Goal: Transaction & Acquisition: Purchase product/service

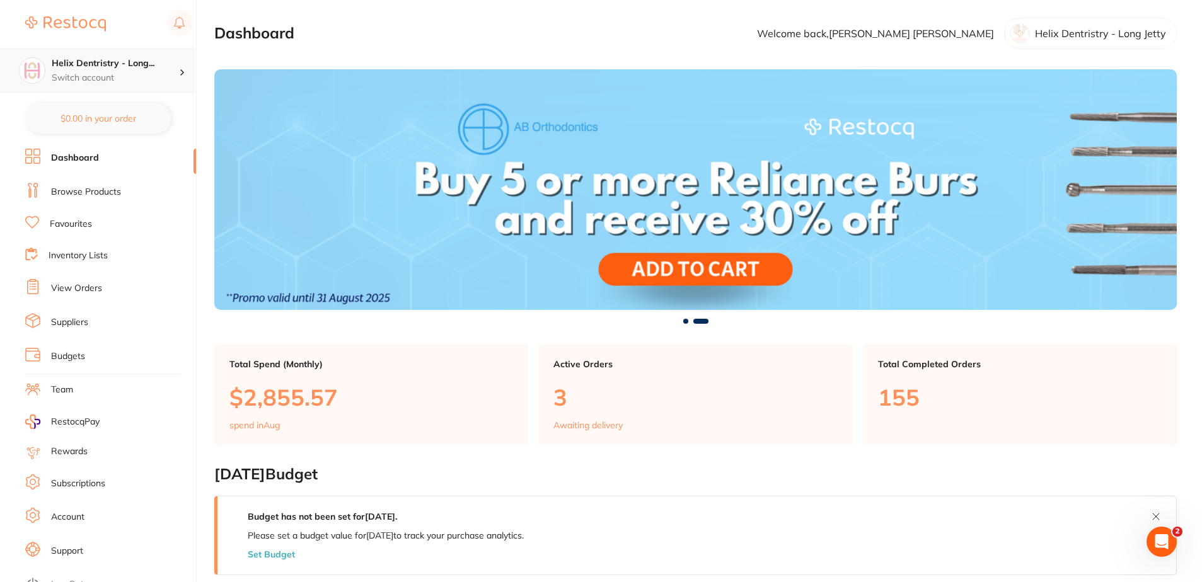
click at [163, 66] on h4 "Helix Dentristry - Long..." at bounding box center [115, 63] width 127 height 13
click at [134, 114] on h4 "Helix Dentristry - Long Jetty" at bounding box center [111, 109] width 115 height 25
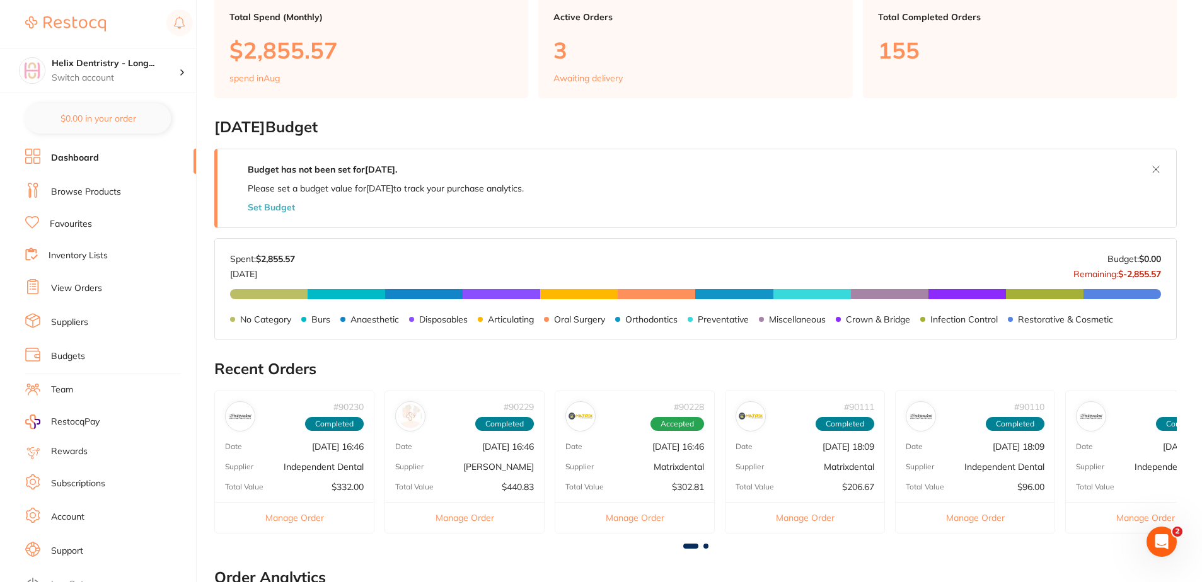
scroll to position [504, 0]
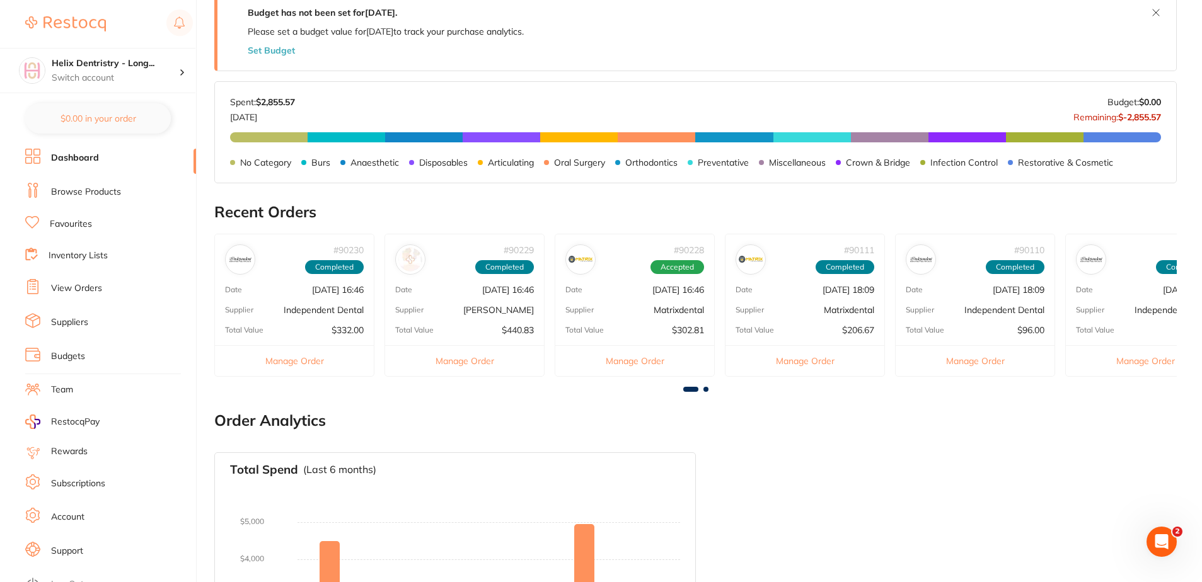
click at [294, 317] on div "# 90230 Completed Date Aug 13 2025, 16:46 Supplier Independent Dental Total Val…" at bounding box center [294, 305] width 160 height 143
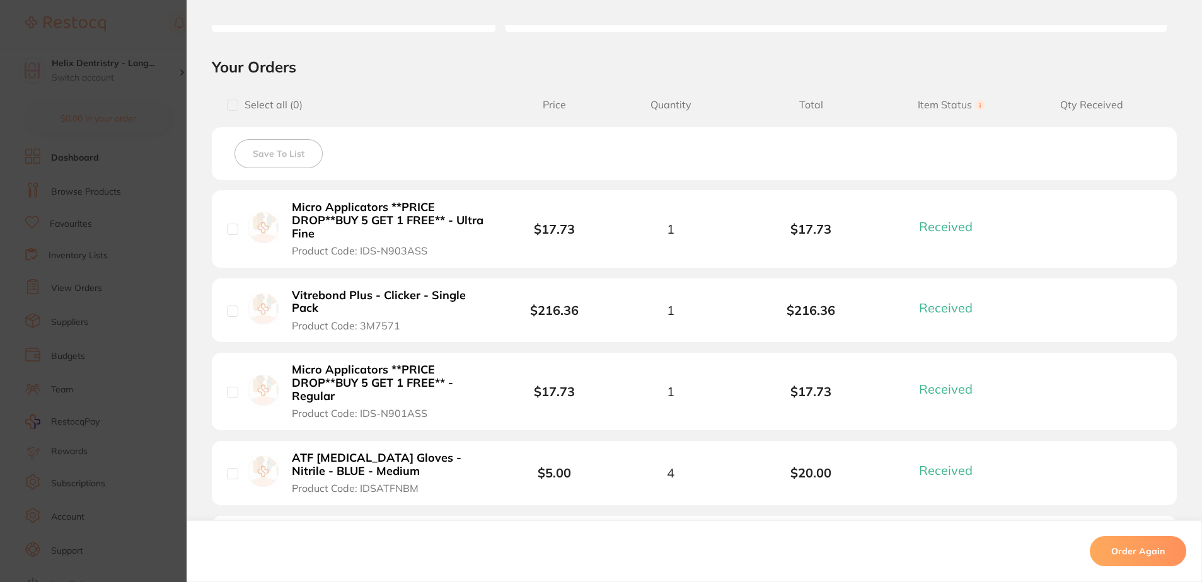
scroll to position [441, 0]
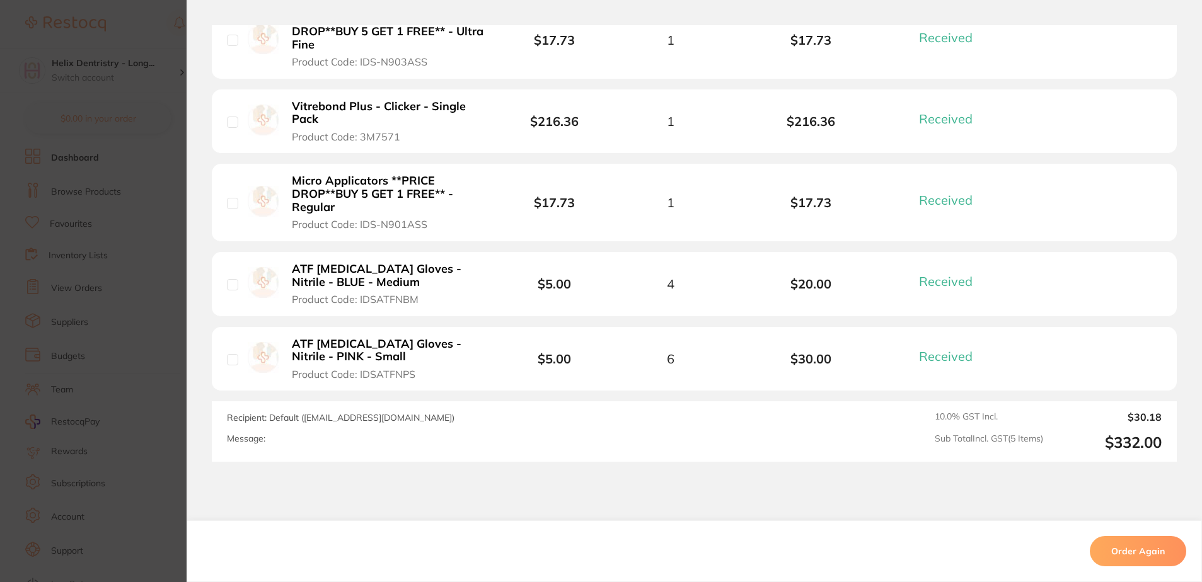
click at [182, 382] on section "Order ID: Restocq- 90230 Order Information 5 Received Completed Order Order Dat…" at bounding box center [601, 291] width 1202 height 582
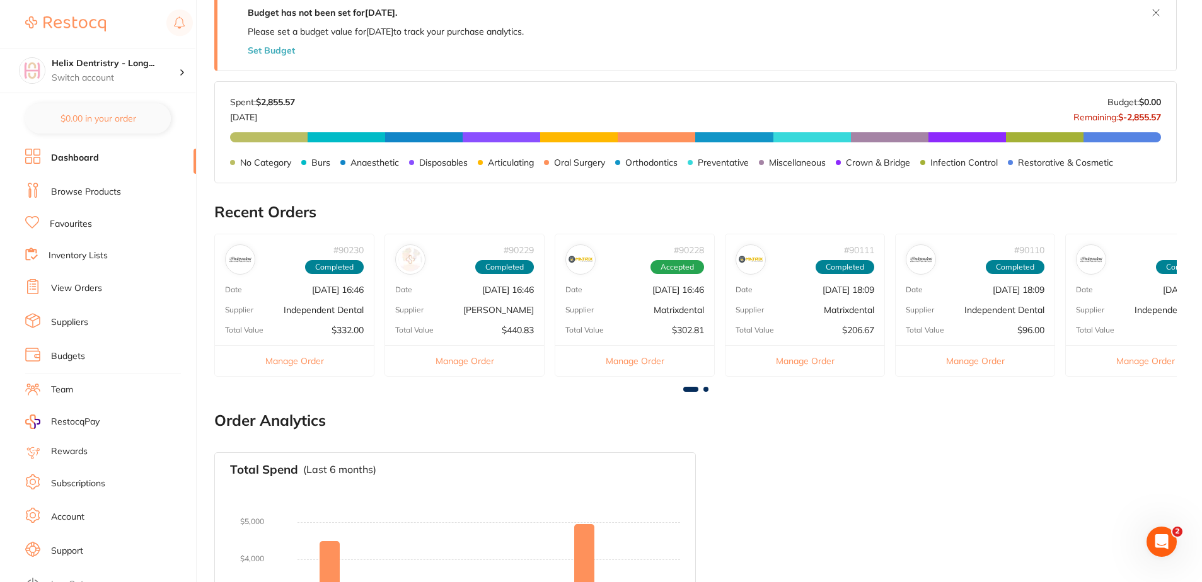
click at [433, 338] on div "# 90229 Completed Date Aug 13 2025, 16:46 Supplier Henry Schein Halas Total Val…" at bounding box center [464, 305] width 160 height 143
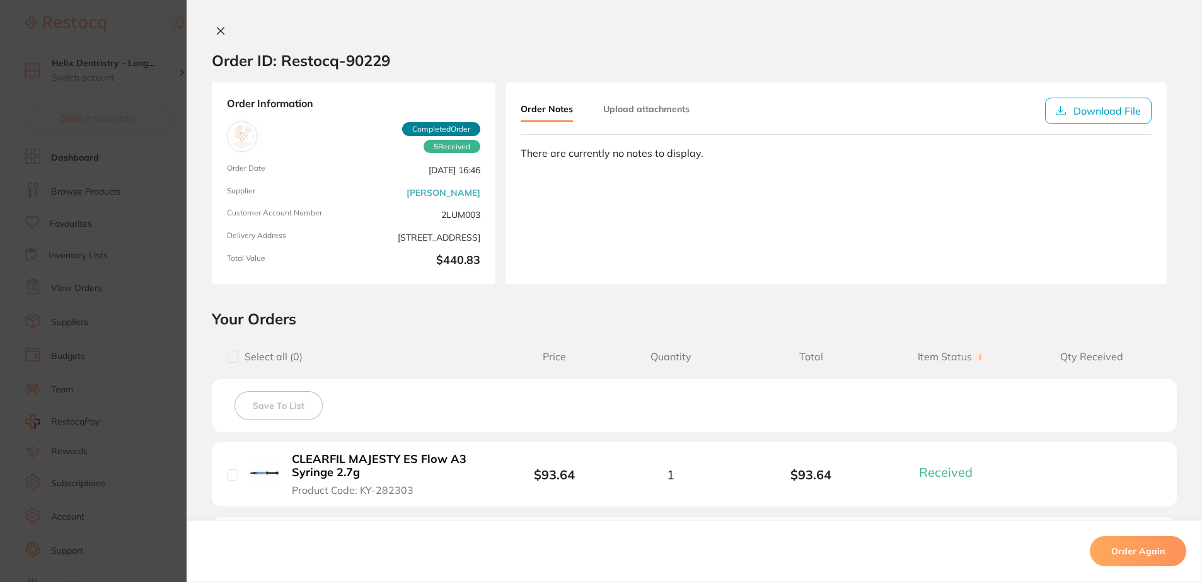
click at [149, 289] on section "Order ID: Restocq- 90229 Order Information 5 Received Completed Order Order Dat…" at bounding box center [601, 291] width 1202 height 582
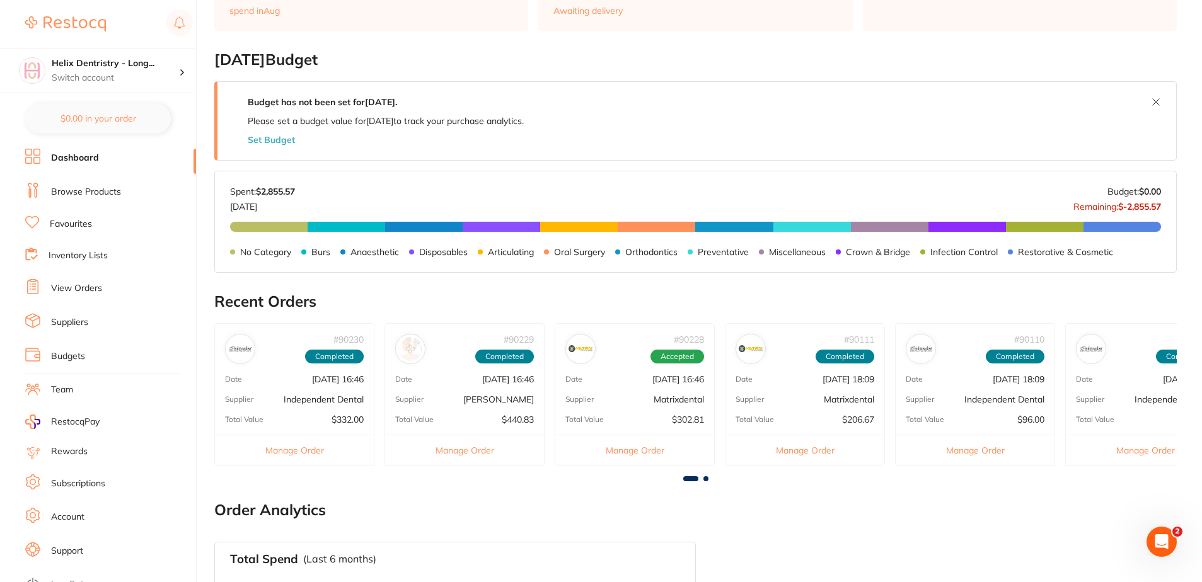
scroll to position [504, 0]
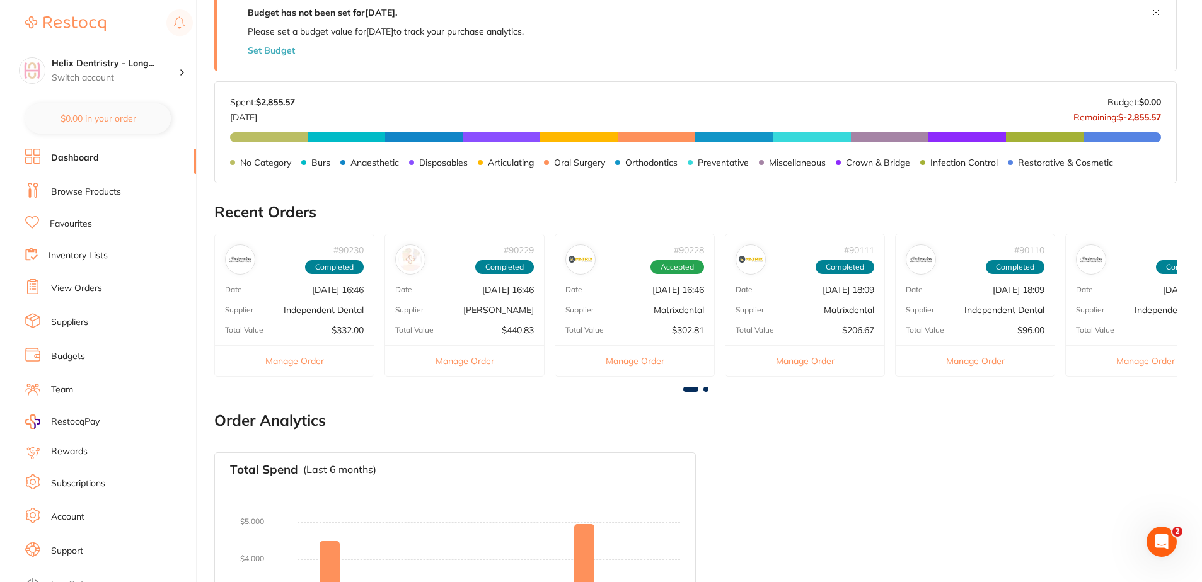
click at [475, 333] on div "Total Value $440.83" at bounding box center [464, 330] width 159 height 10
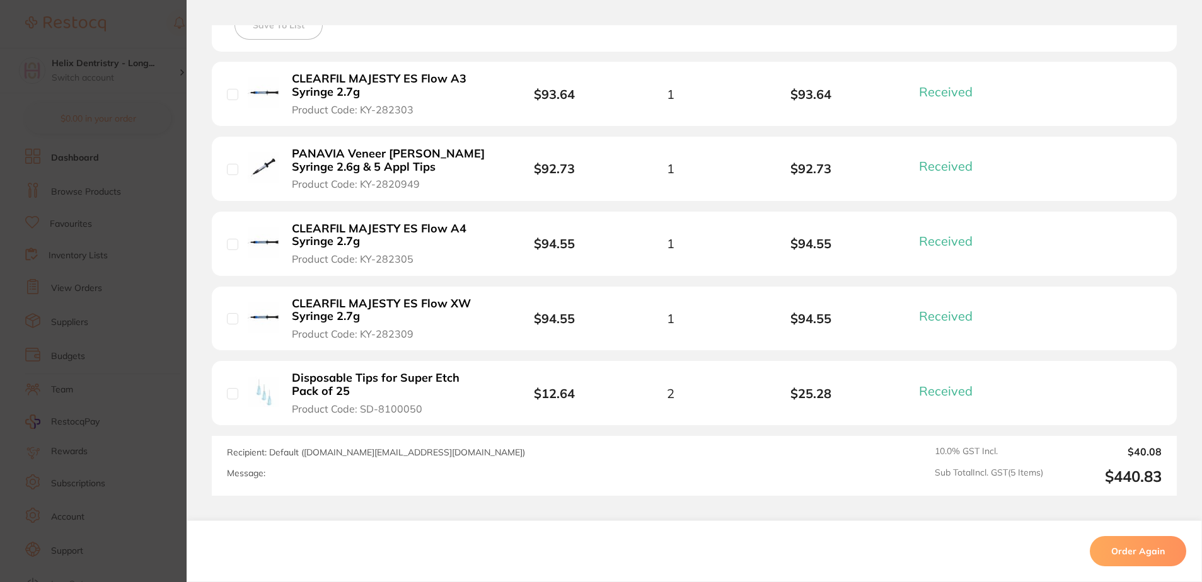
scroll to position [441, 0]
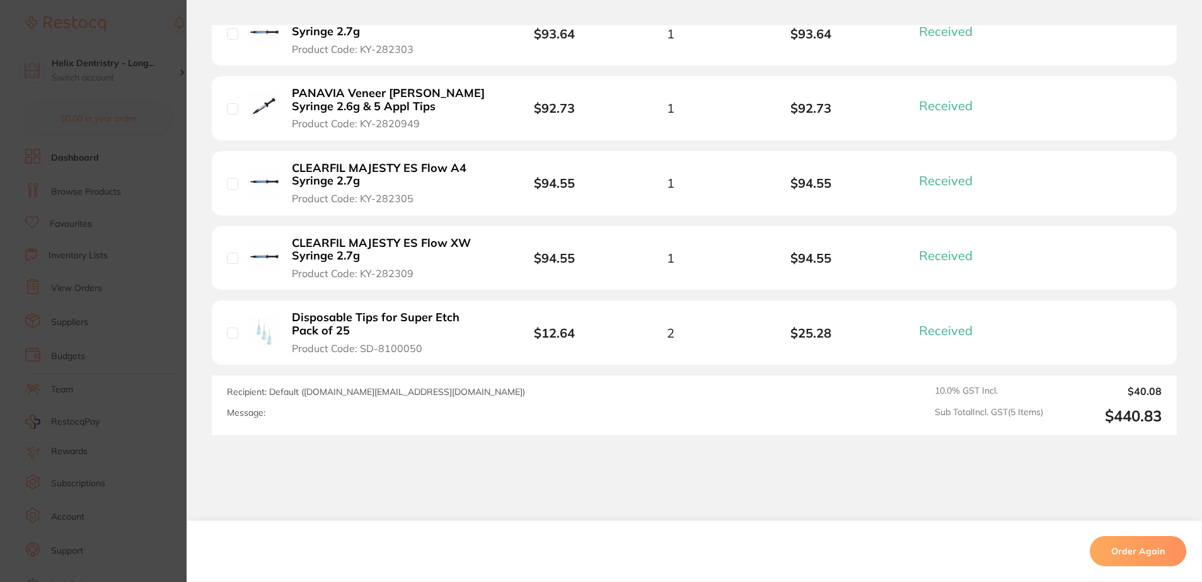
click at [128, 207] on section "Order ID: Restocq- 90229 Order Information 5 Received Completed Order Order Dat…" at bounding box center [601, 291] width 1202 height 582
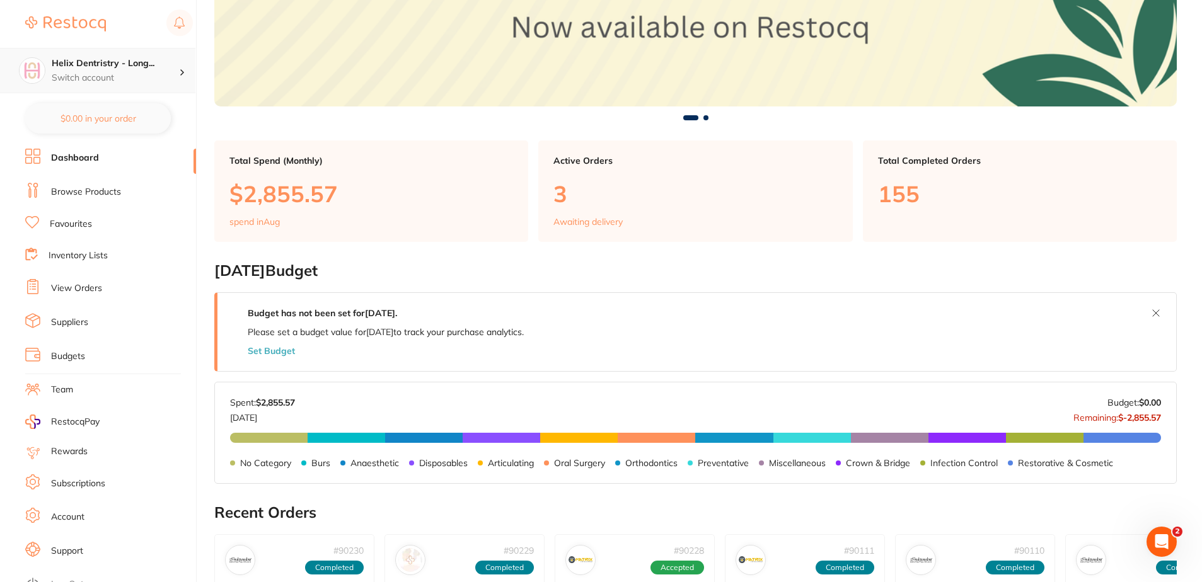
scroll to position [189, 0]
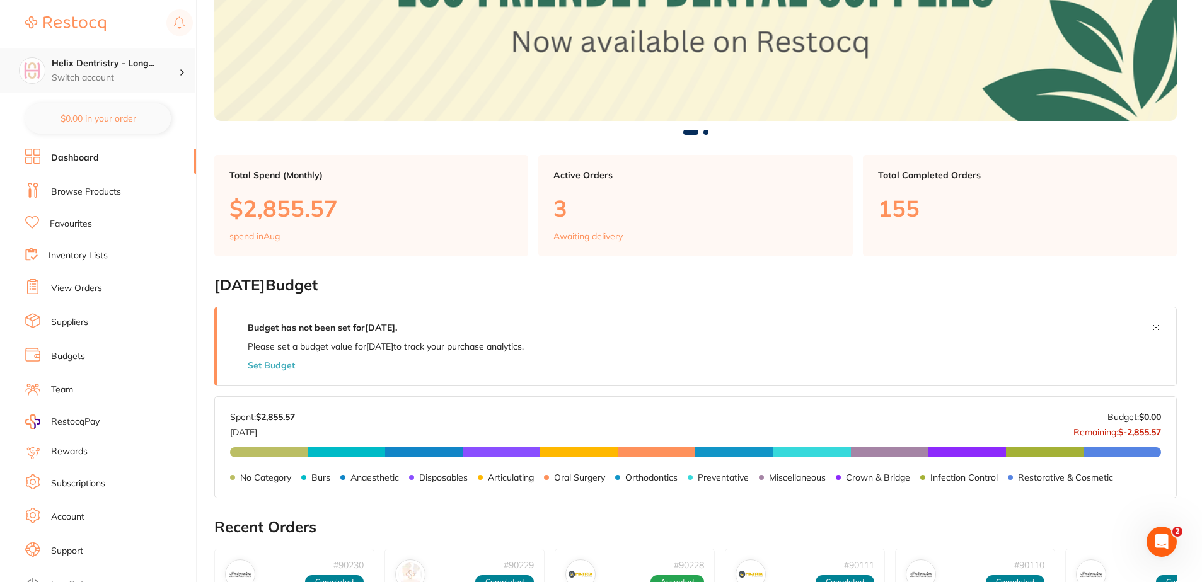
click at [132, 70] on div "Helix Dentristry - Long... Switch account" at bounding box center [115, 70] width 127 height 26
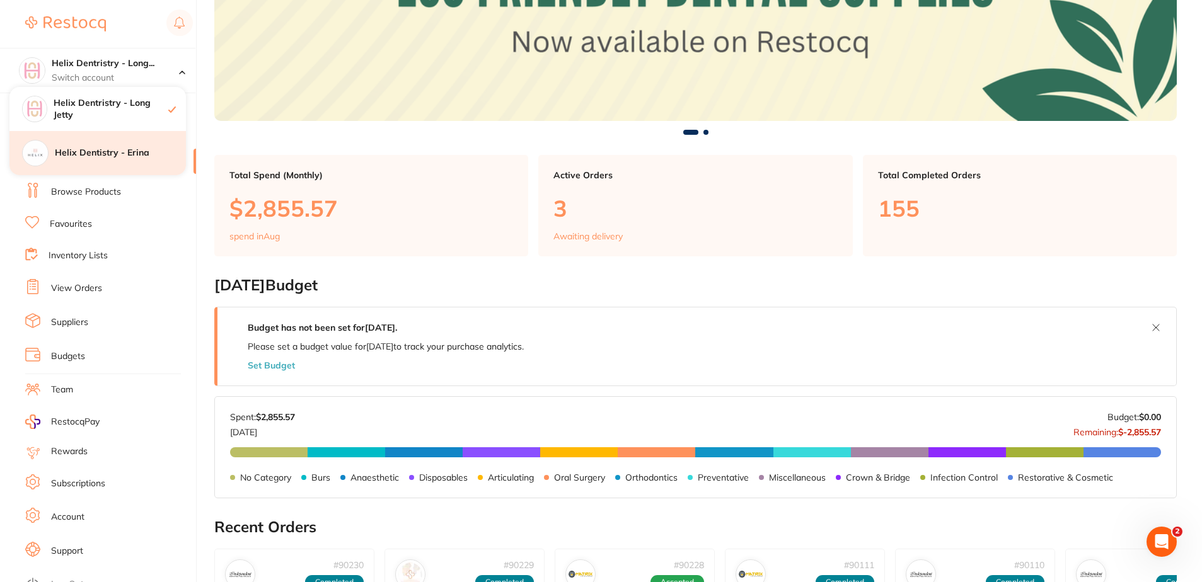
click at [127, 149] on h4 "Helix Dentistry - Erina" at bounding box center [120, 153] width 131 height 13
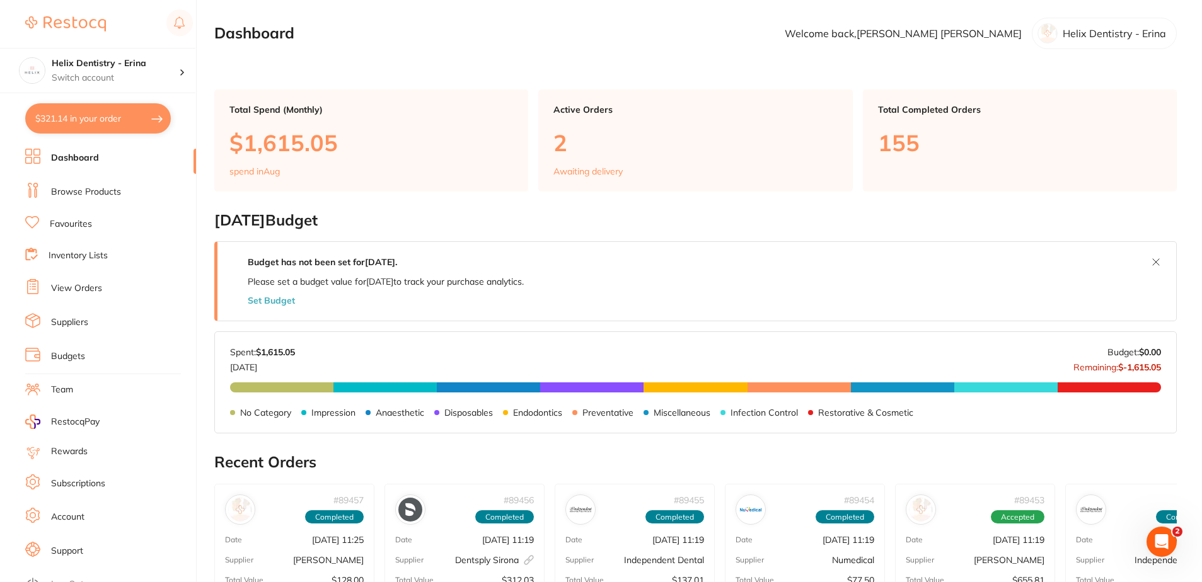
click at [113, 133] on button "$321.14 in your order" at bounding box center [98, 118] width 146 height 30
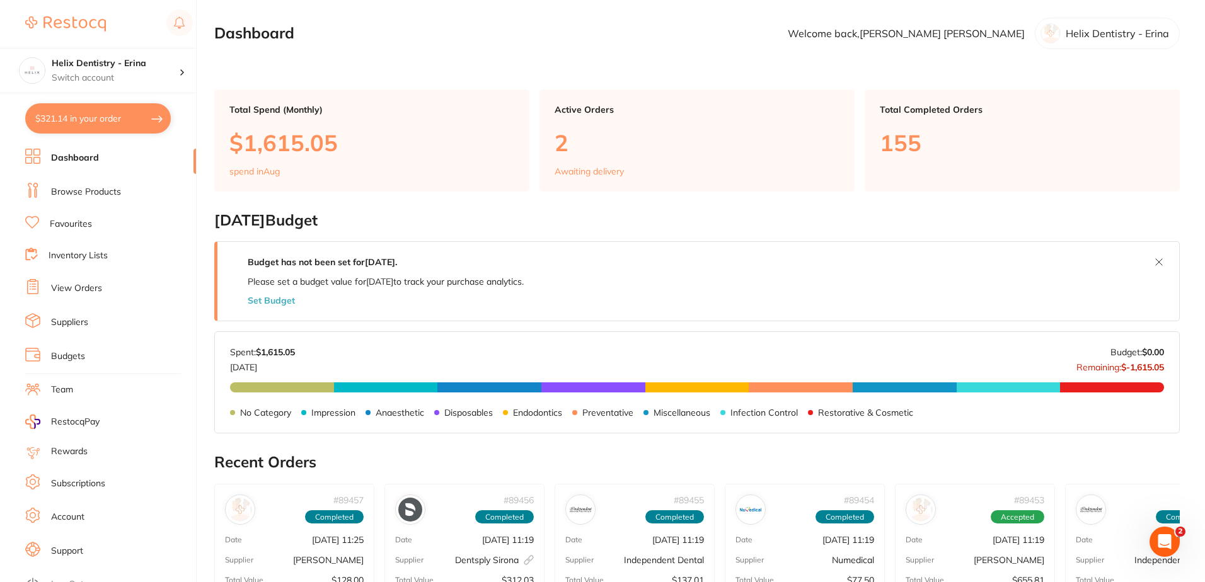
checkbox input "true"
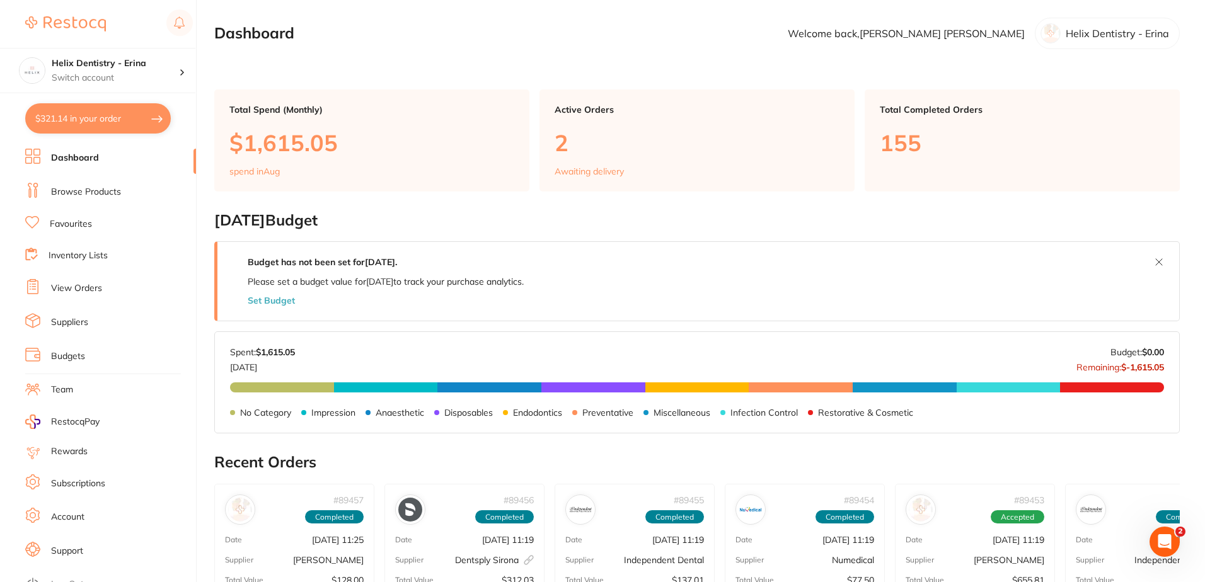
checkbox input "true"
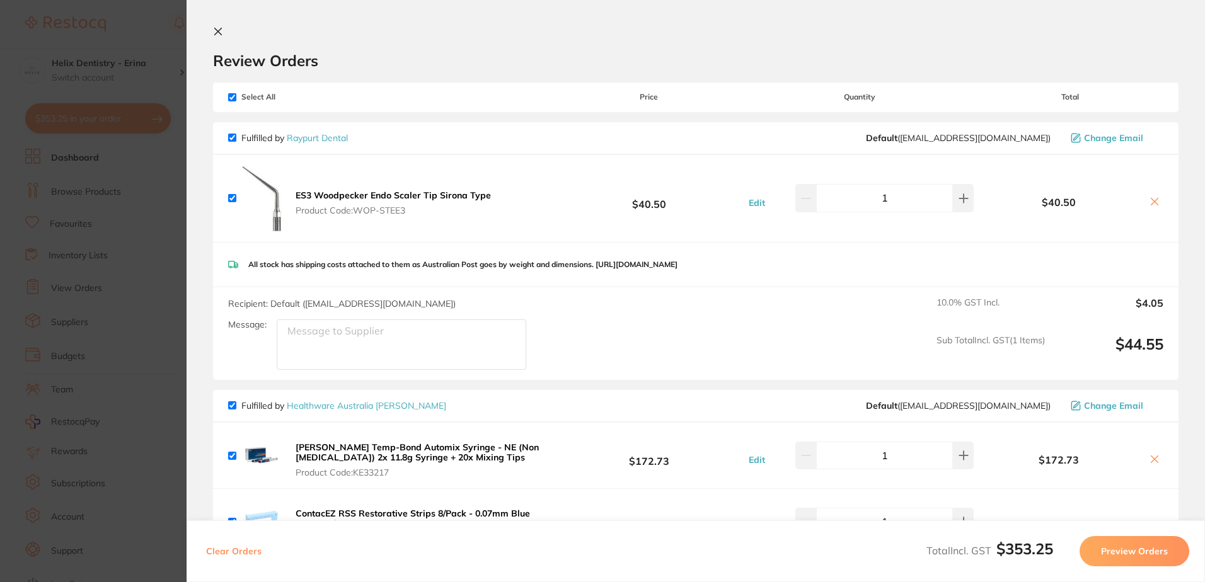
click at [218, 32] on icon at bounding box center [218, 31] width 7 height 7
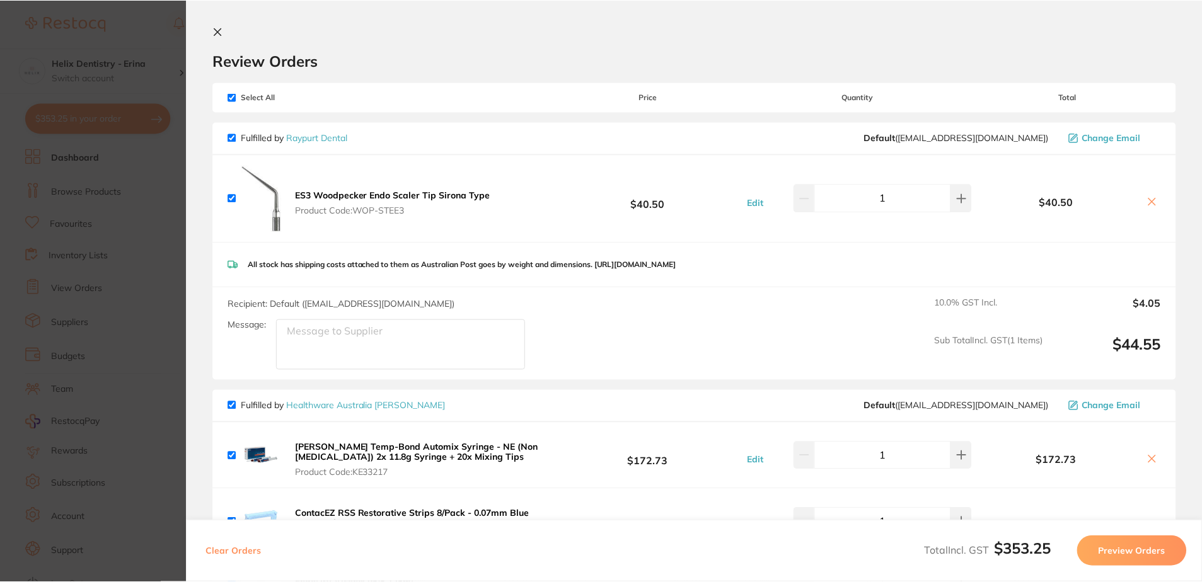
scroll to position [189, 0]
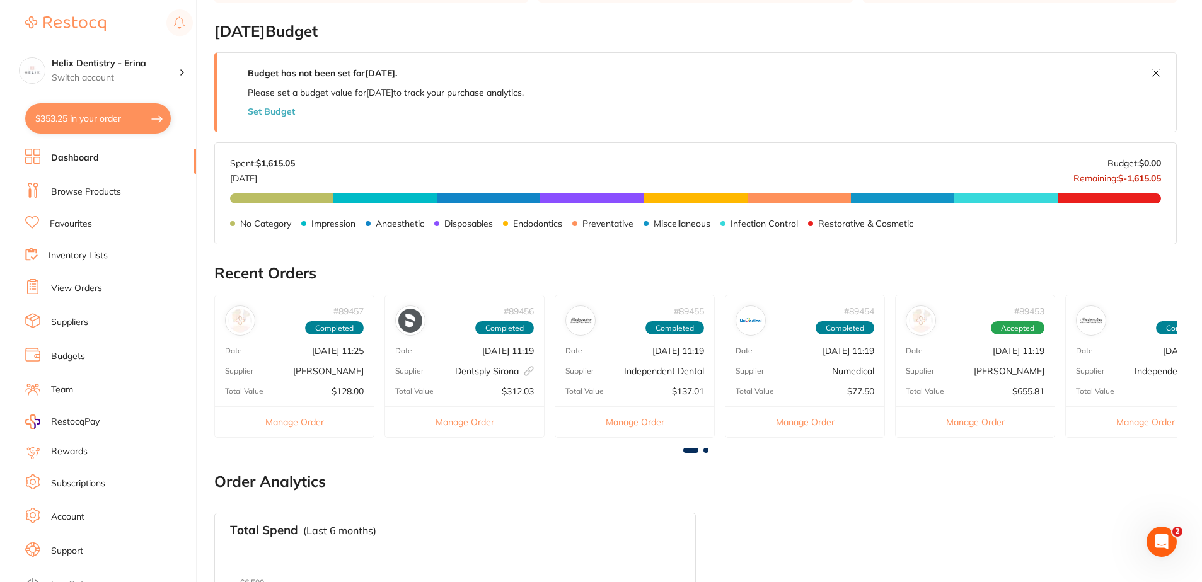
click at [104, 188] on link "Browse Products" at bounding box center [86, 192] width 70 height 13
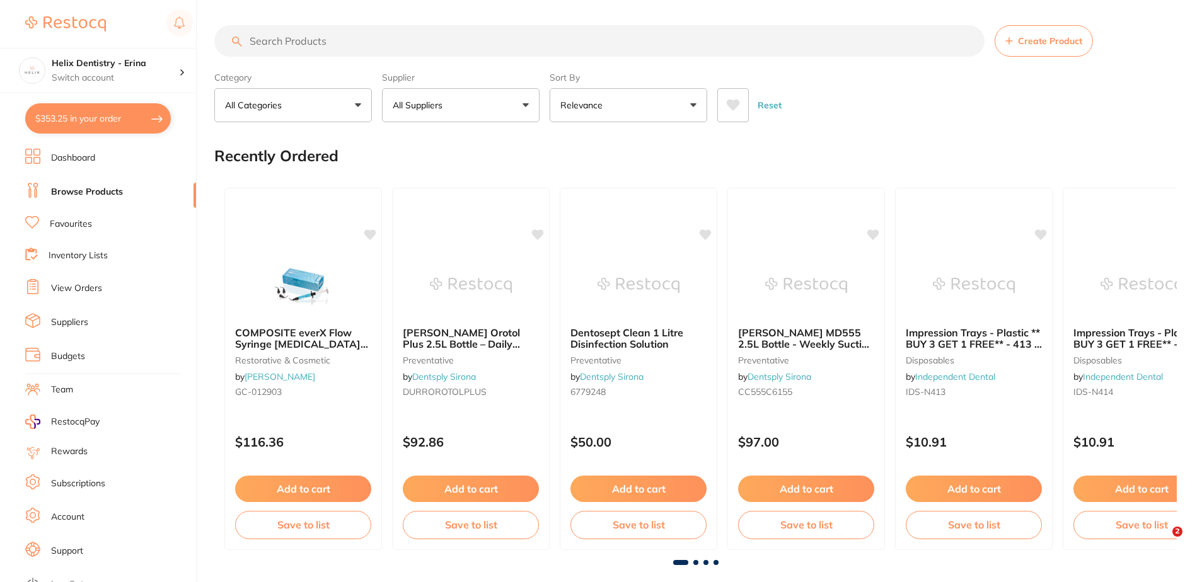
click at [432, 48] on input "search" at bounding box center [599, 41] width 770 height 32
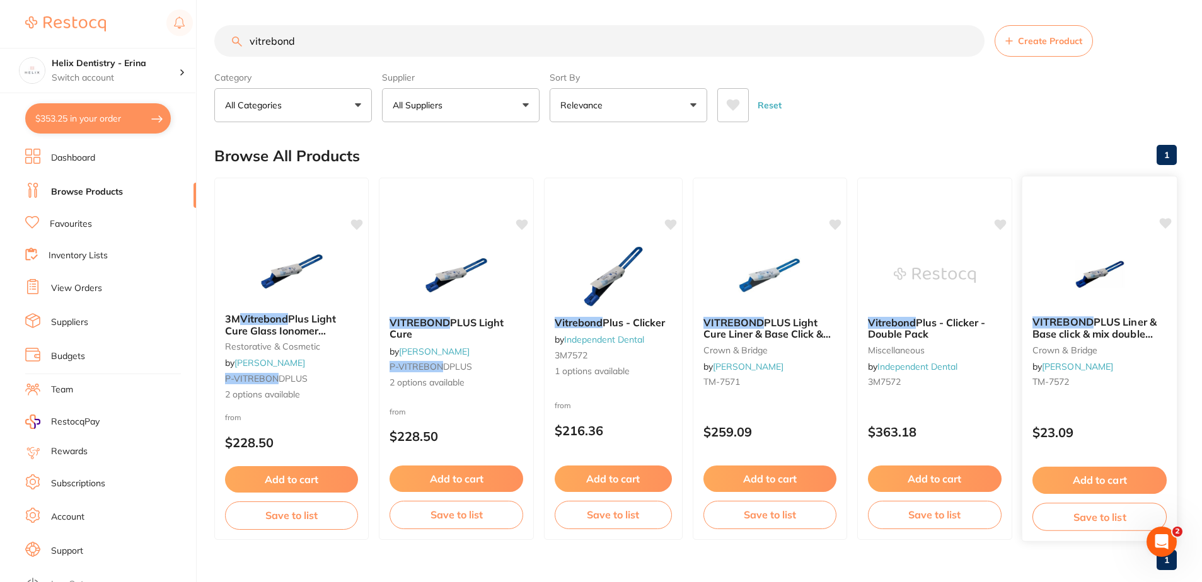
type input "vitrebond"
click at [1082, 324] on em "VITREBOND" at bounding box center [1062, 322] width 61 height 13
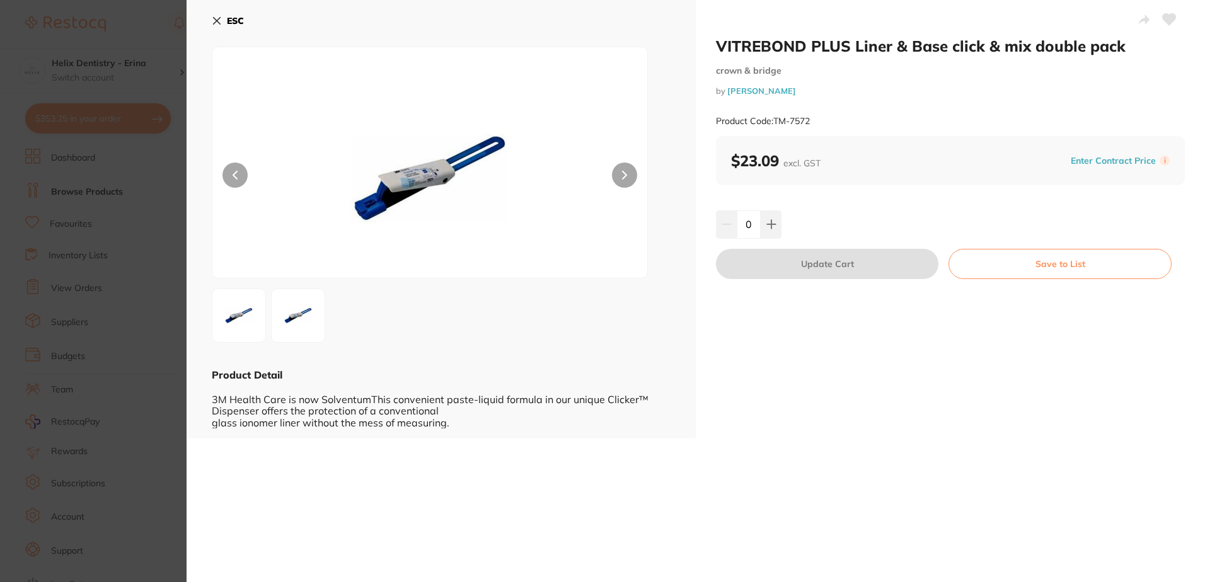
click at [640, 192] on div at bounding box center [430, 163] width 436 height 232
click at [633, 186] on div at bounding box center [430, 163] width 436 height 232
click at [628, 182] on button at bounding box center [624, 175] width 25 height 25
click at [618, 177] on button at bounding box center [624, 175] width 25 height 25
click at [775, 229] on button at bounding box center [771, 224] width 21 height 28
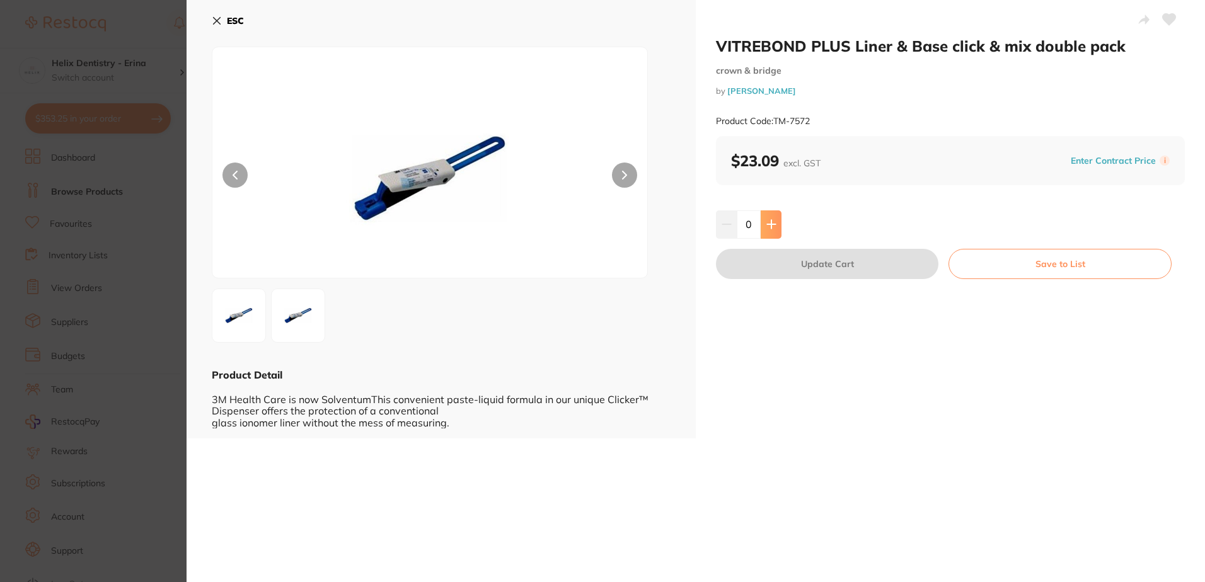
type input "1"
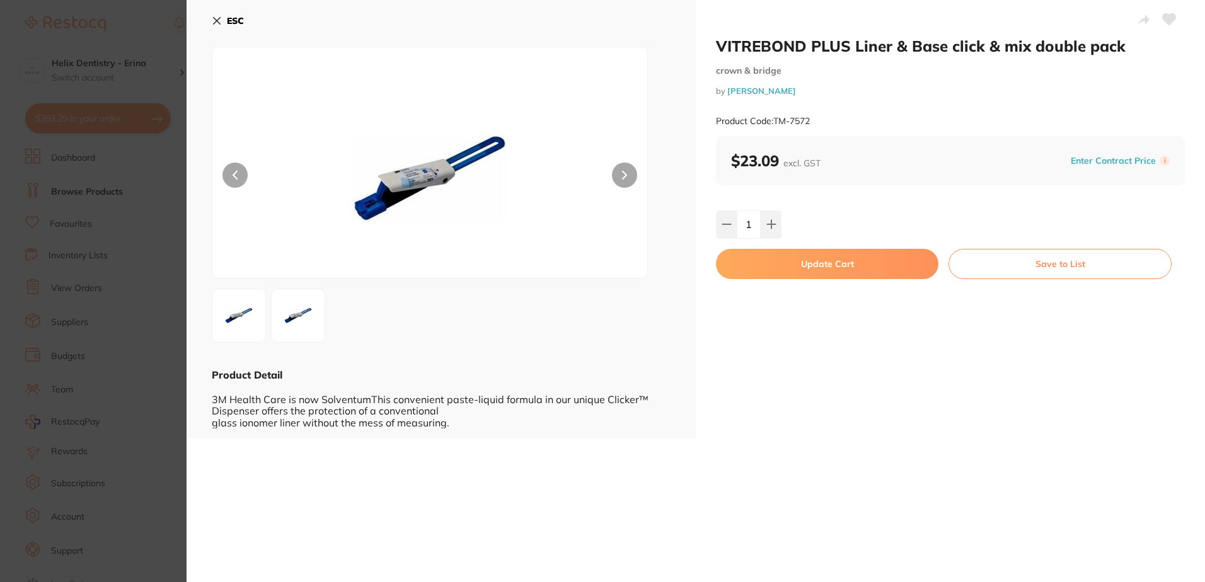
click at [140, 154] on section "VITREBOND PLUS Liner & Base click & mix double pack crown & bridge by [PERSON_N…" at bounding box center [602, 291] width 1205 height 582
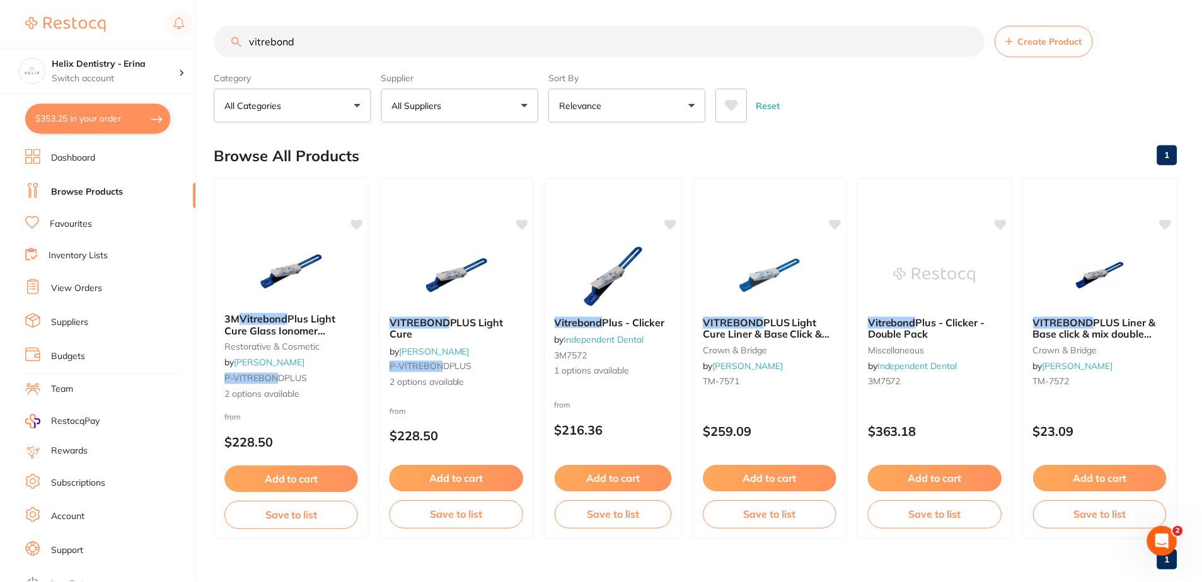
scroll to position [23, 0]
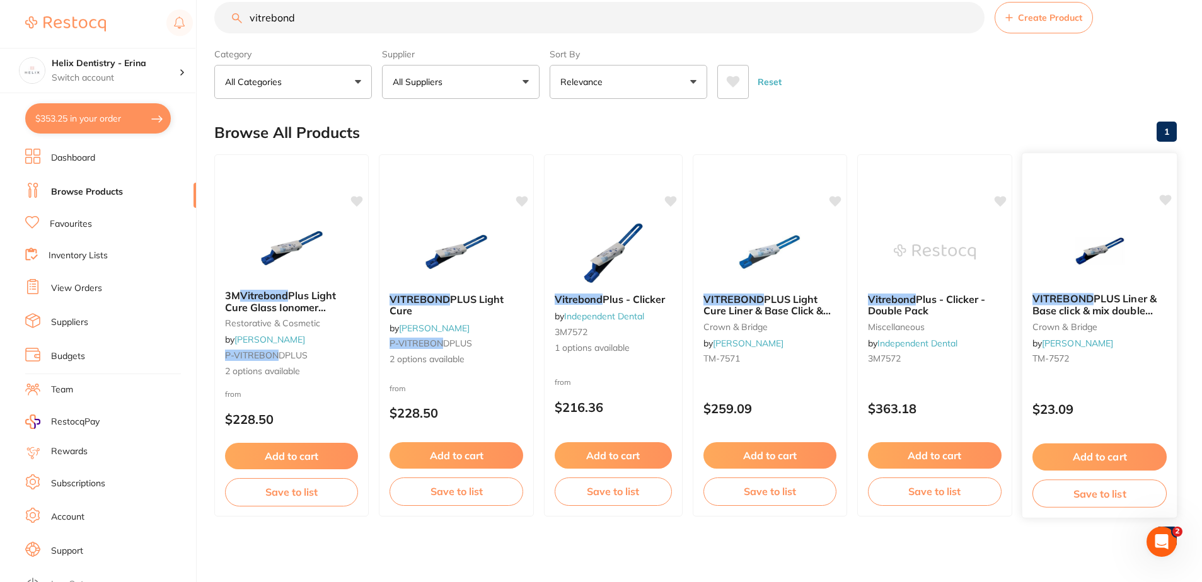
click at [1135, 307] on span "PLUS Liner & Base click & mix double pack" at bounding box center [1094, 310] width 124 height 36
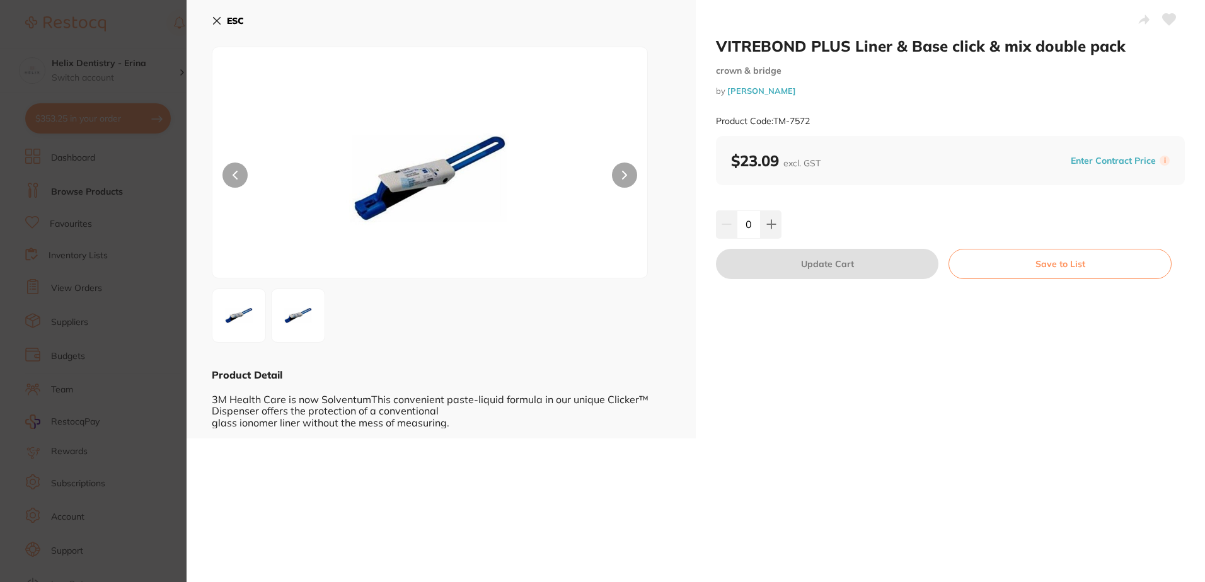
click at [628, 177] on button at bounding box center [624, 175] width 25 height 25
click at [766, 231] on button at bounding box center [771, 224] width 21 height 28
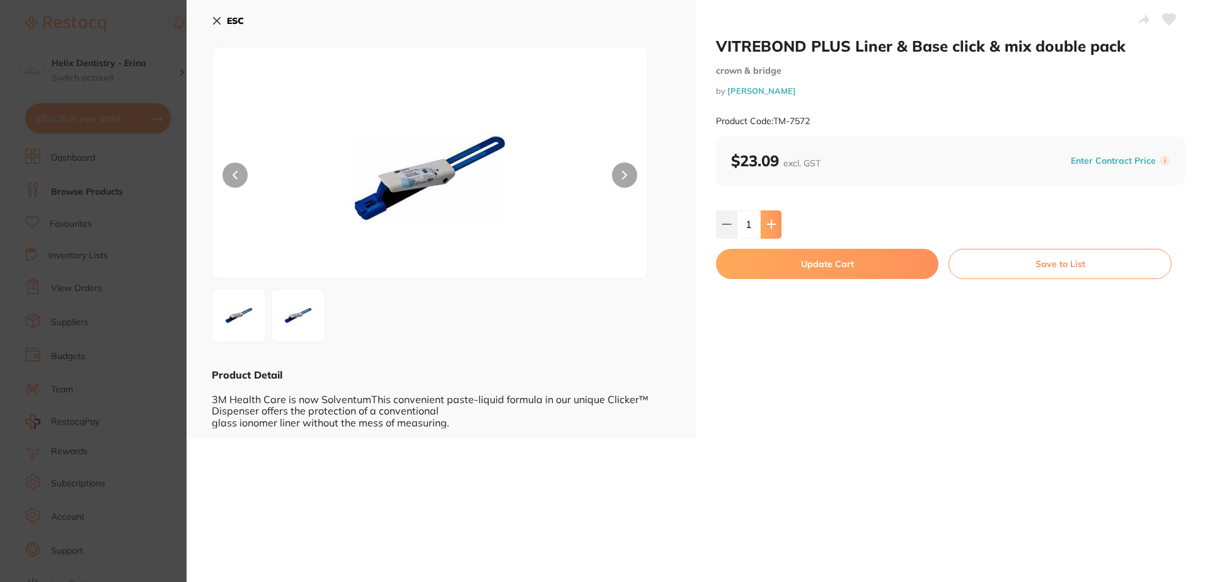
click at [763, 219] on button at bounding box center [771, 224] width 21 height 28
type input "2"
click at [825, 260] on button "Update Cart" at bounding box center [827, 264] width 222 height 30
checkbox input "false"
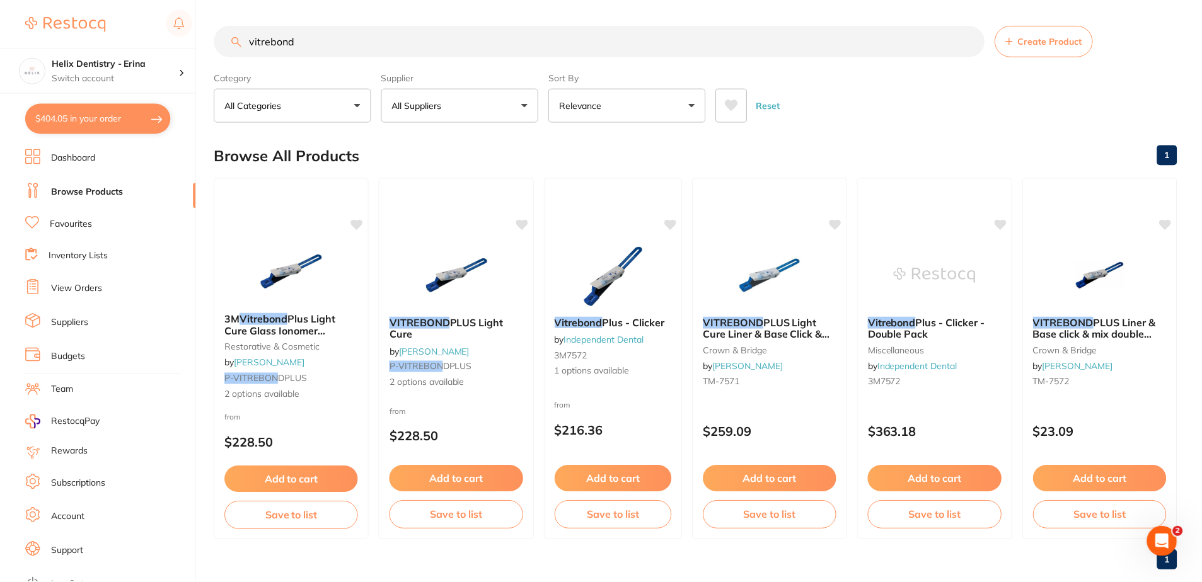
scroll to position [23, 0]
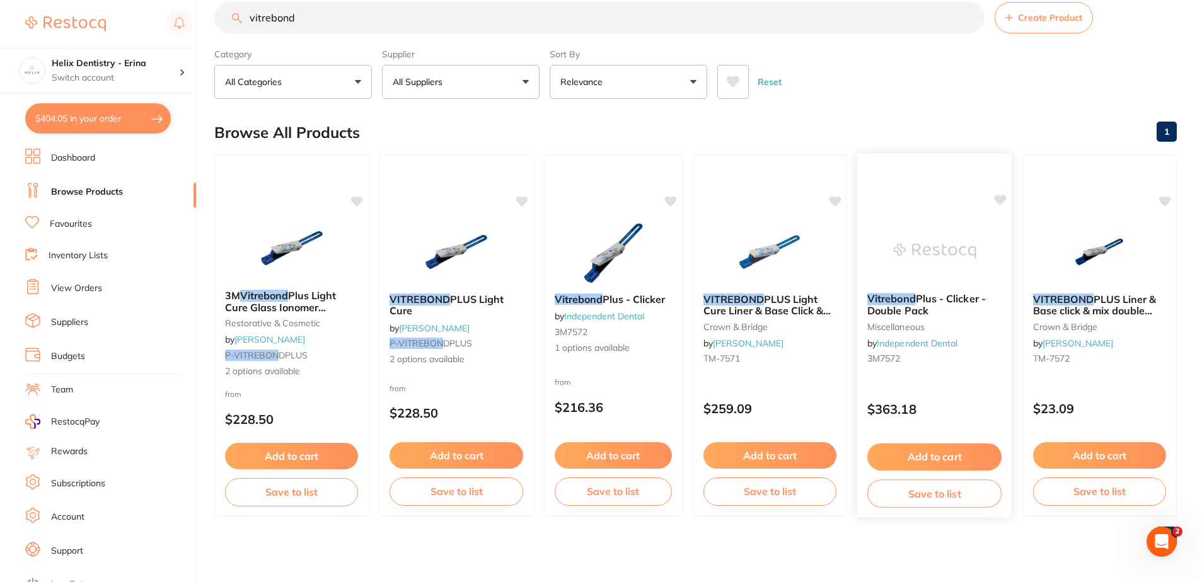
click at [926, 459] on button "Add to cart" at bounding box center [934, 457] width 135 height 27
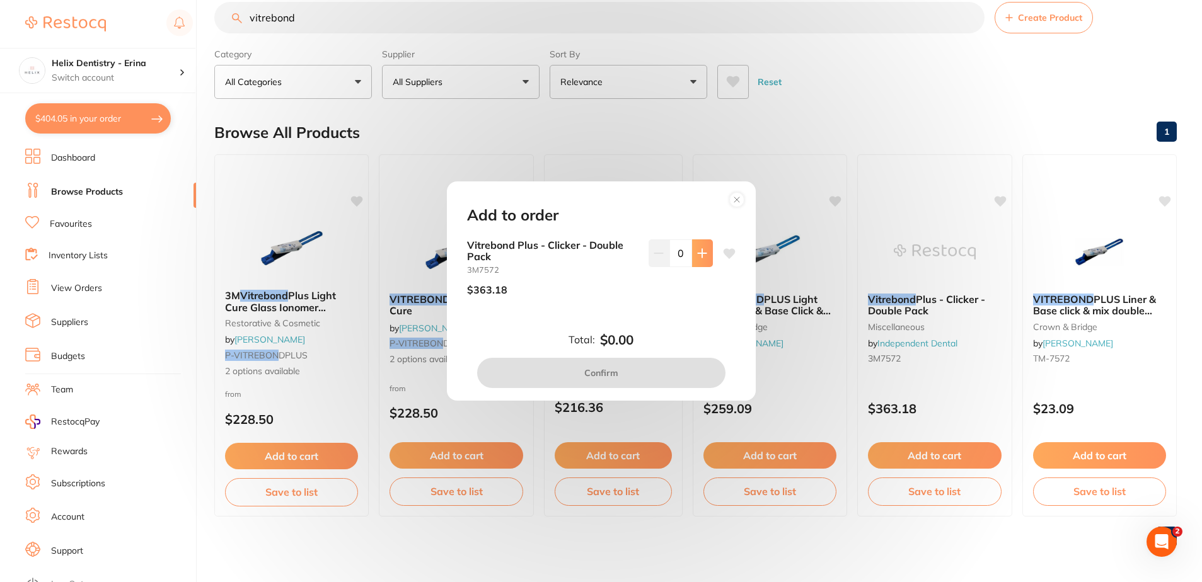
scroll to position [0, 0]
click at [702, 253] on icon at bounding box center [702, 253] width 8 height 8
type input "1"
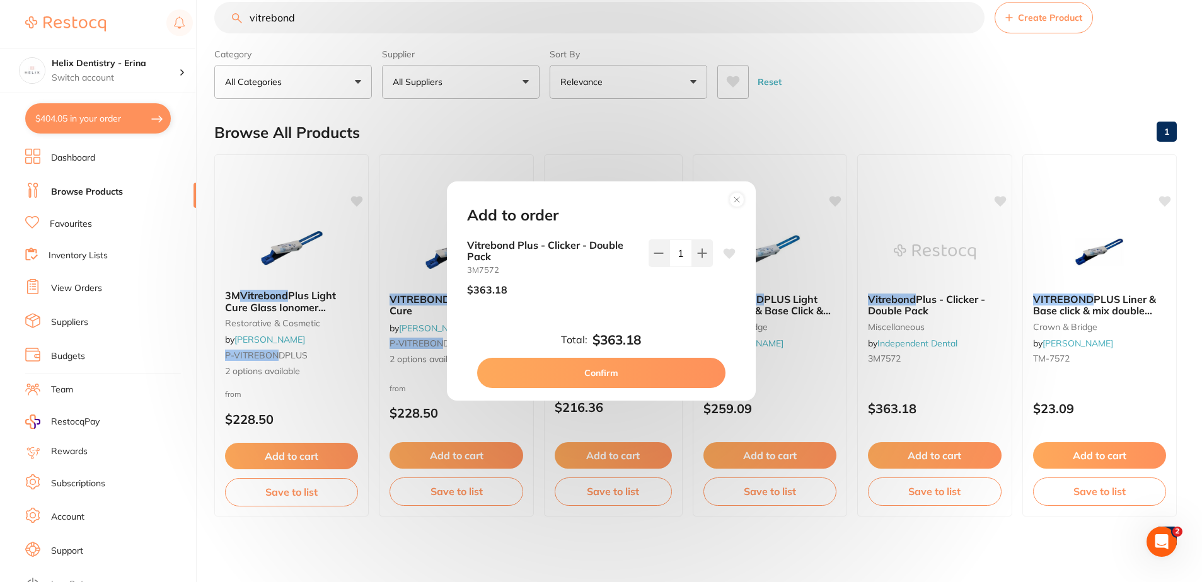
click at [648, 379] on button "Confirm" at bounding box center [601, 373] width 248 height 30
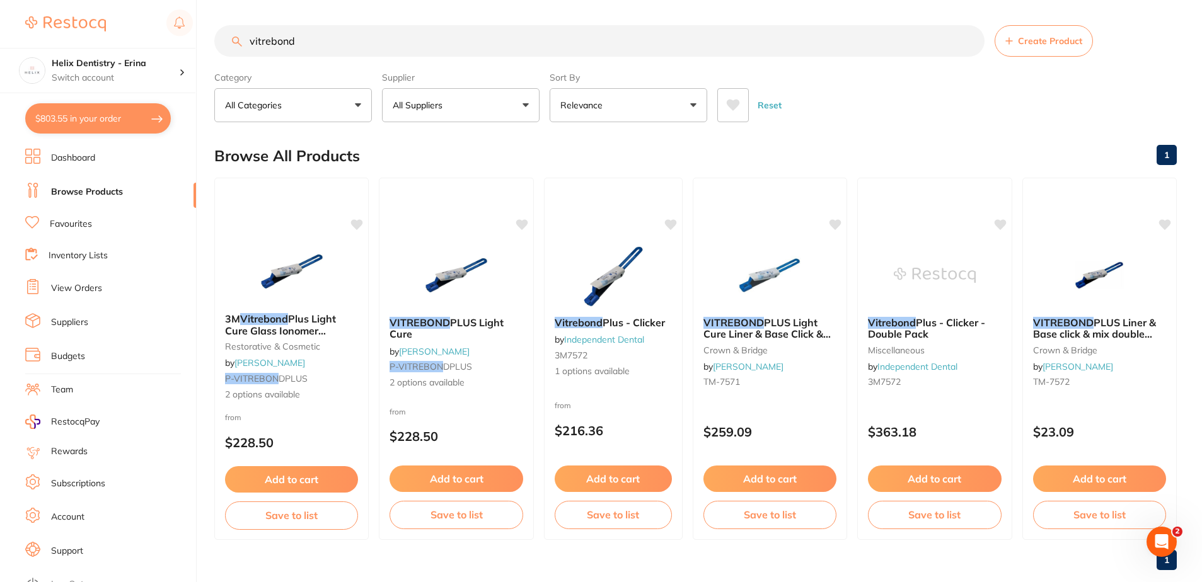
click at [280, 43] on input "vitrebond" at bounding box center [599, 41] width 770 height 32
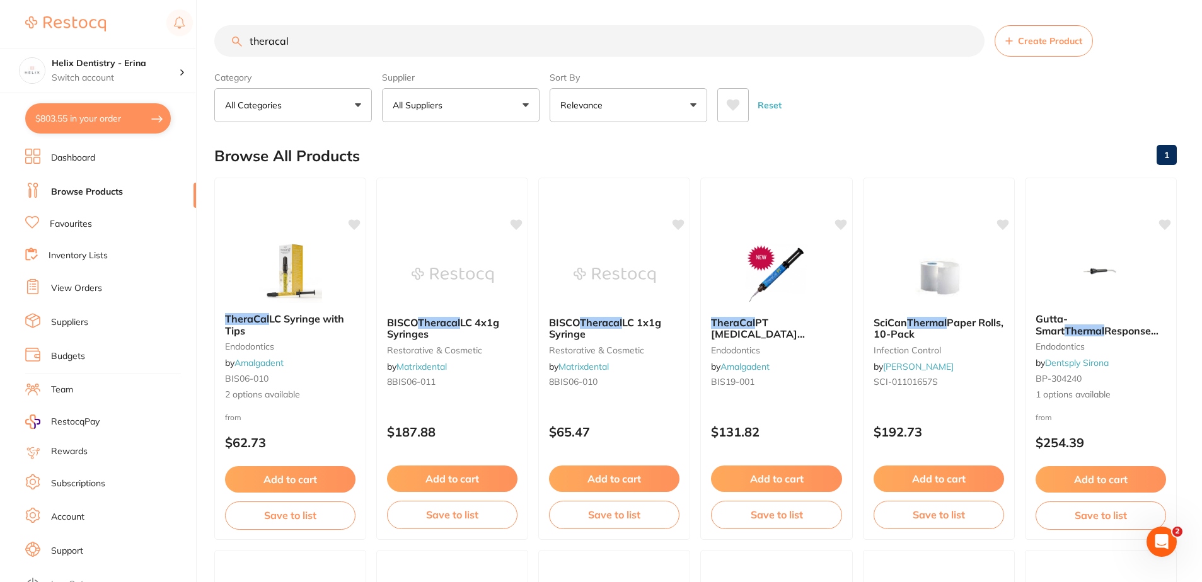
click at [285, 44] on input "theracal" at bounding box center [599, 41] width 770 height 32
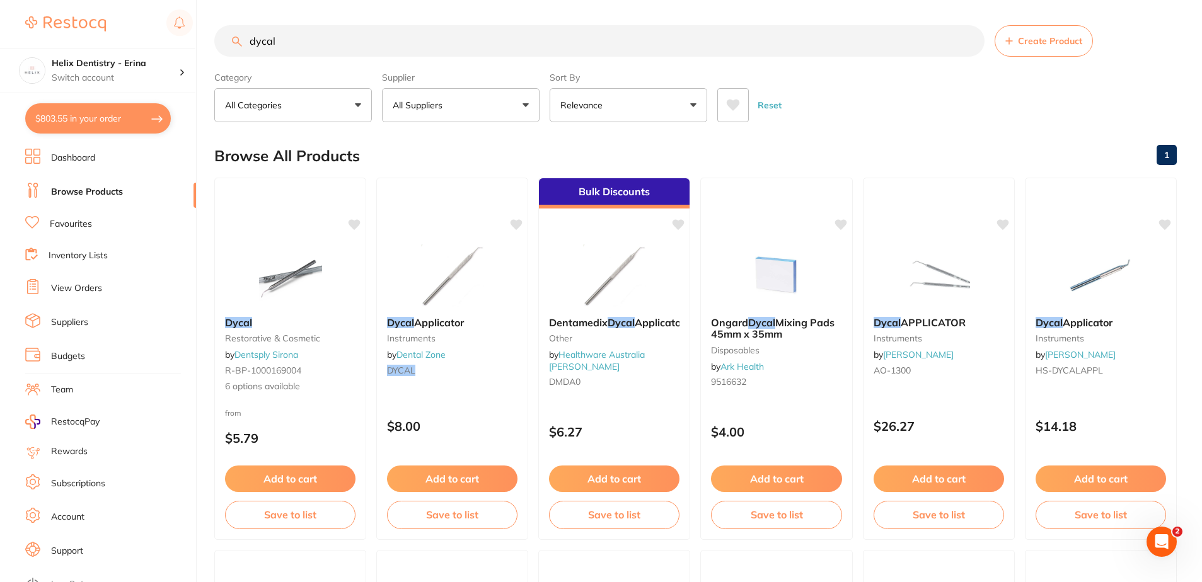
click at [283, 41] on input "dycal" at bounding box center [599, 41] width 770 height 32
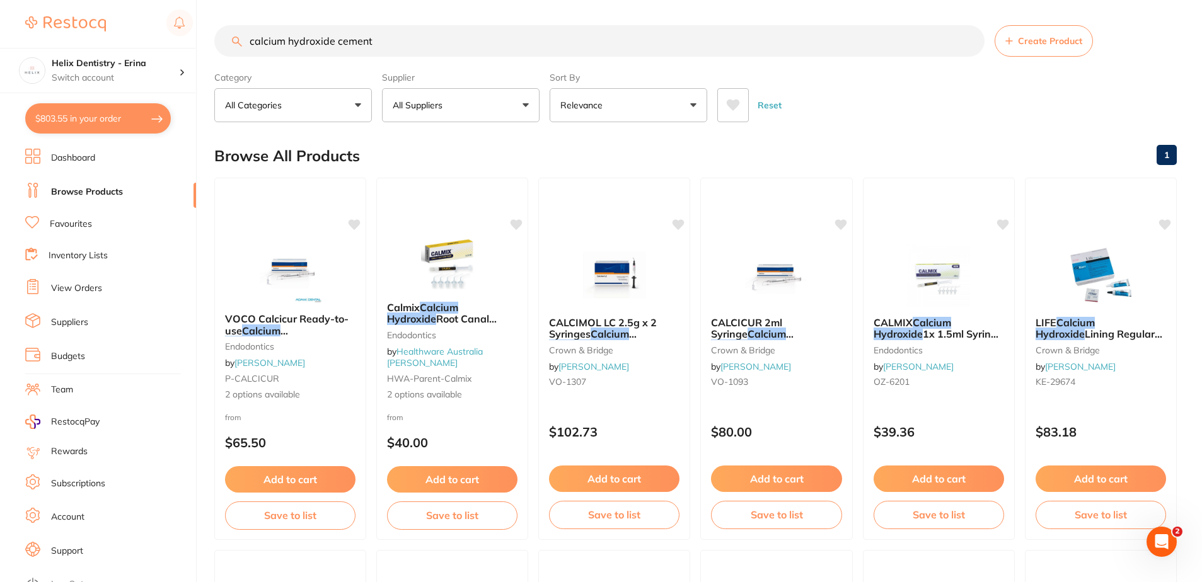
type input "calcium hydroxide cement"
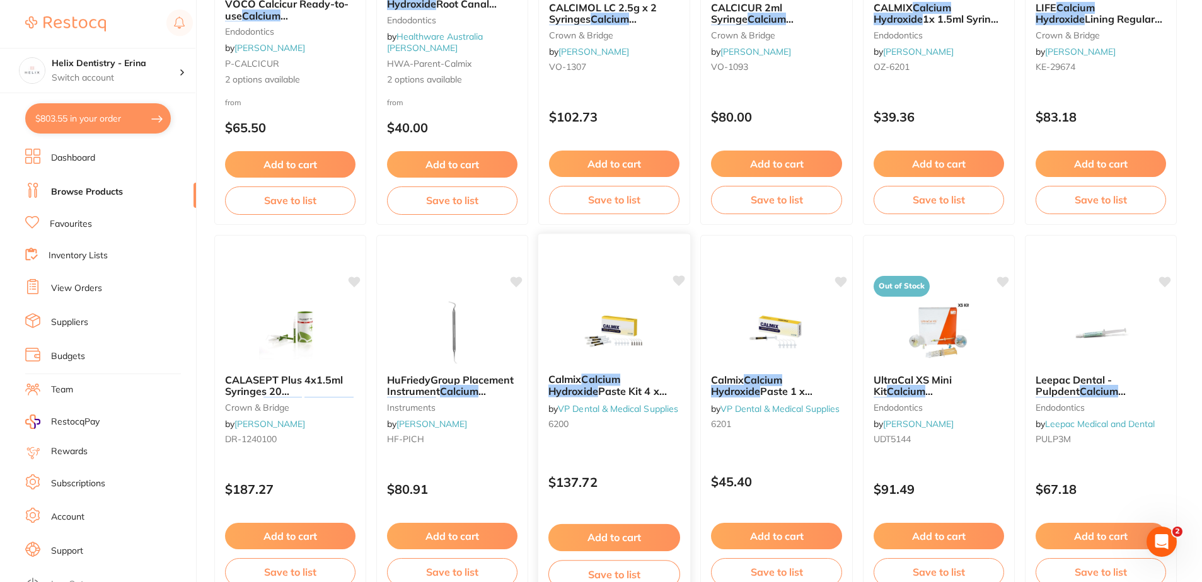
scroll to position [126, 0]
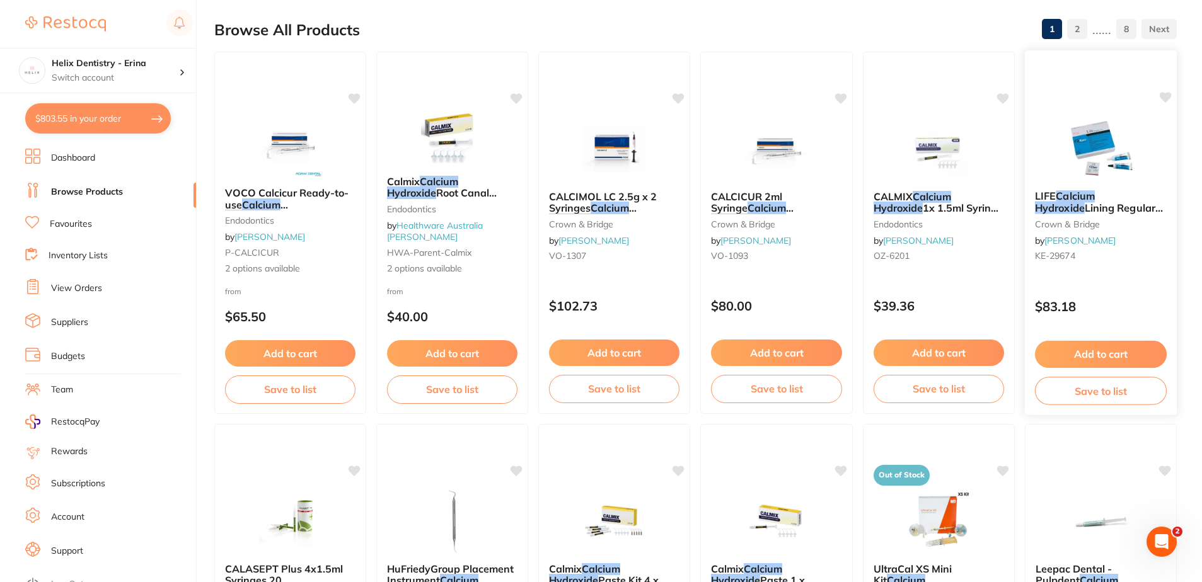
click at [1097, 359] on button "Add to cart" at bounding box center [1101, 354] width 132 height 27
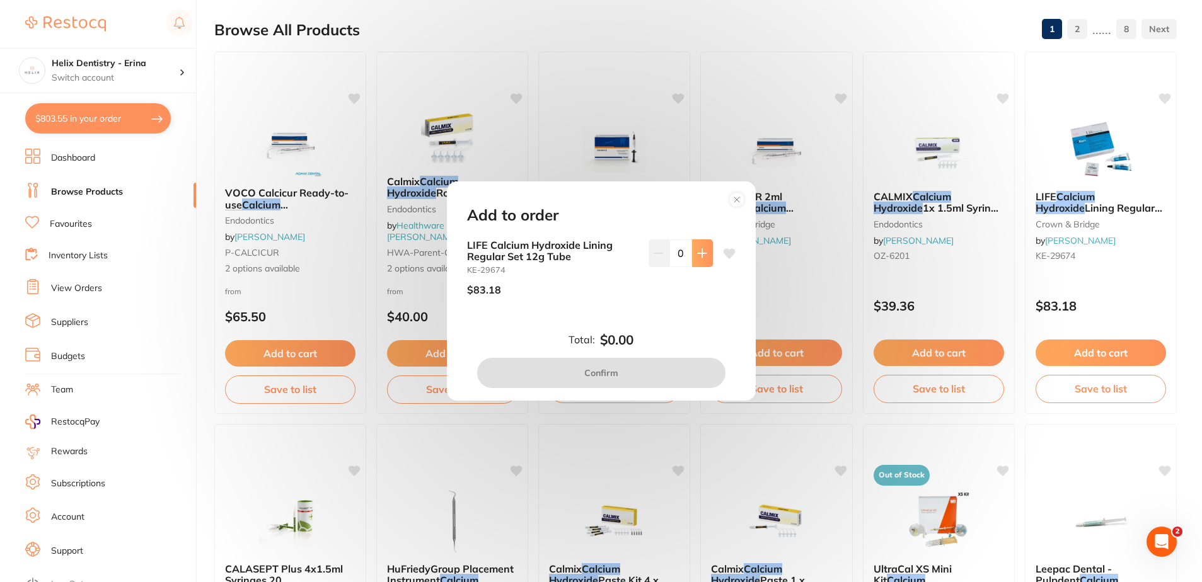
scroll to position [0, 0]
click at [698, 255] on icon at bounding box center [702, 253] width 8 height 8
type input "1"
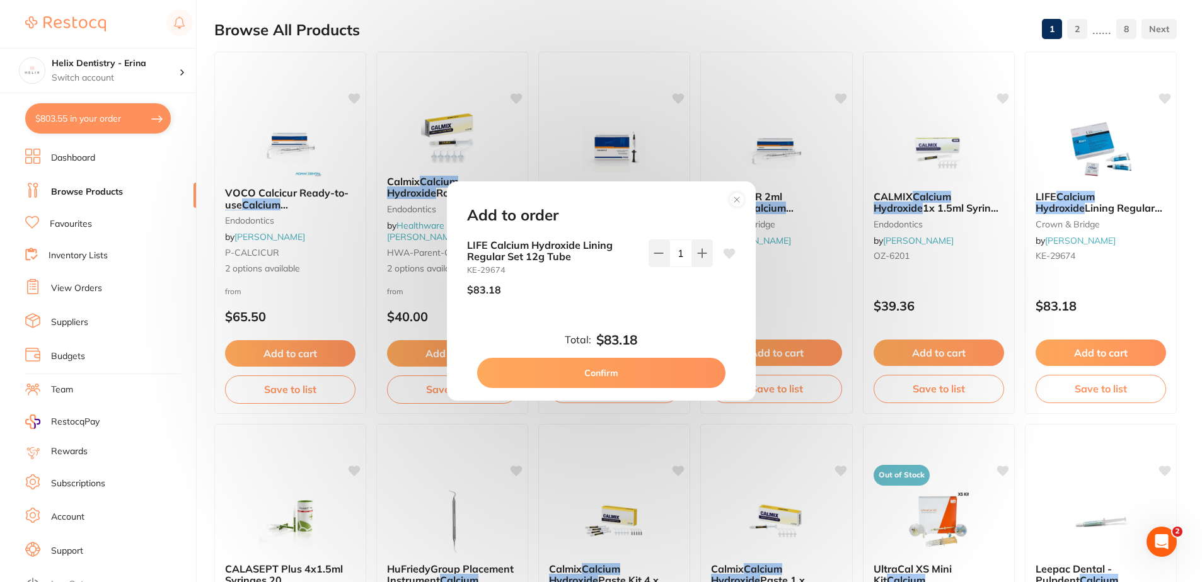
click at [662, 372] on button "Confirm" at bounding box center [601, 373] width 248 height 30
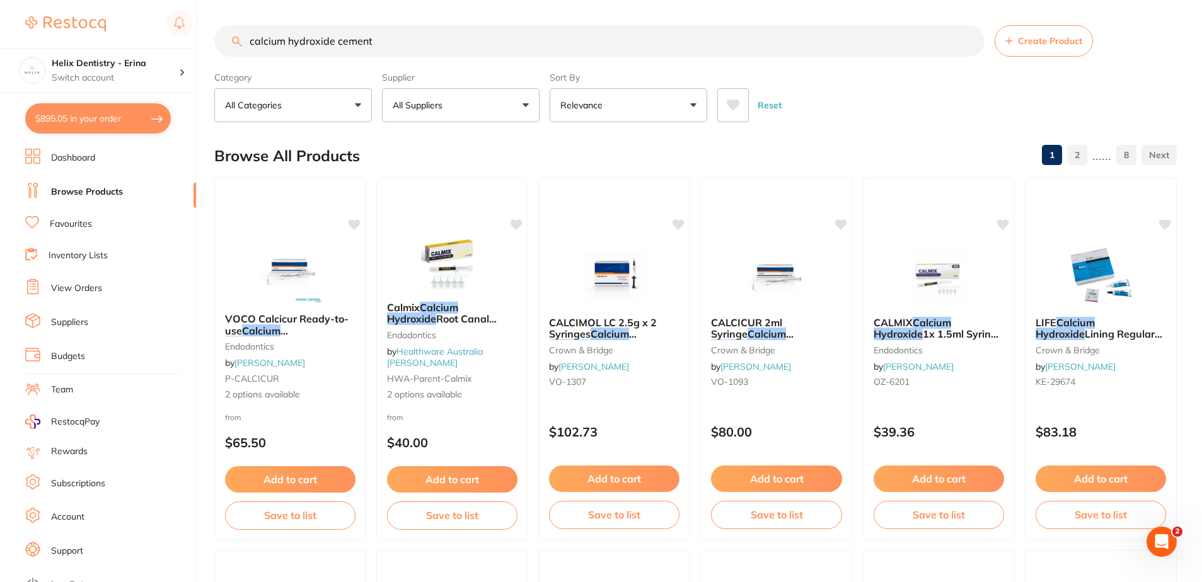
click at [271, 41] on input "calcium hydroxide cement" at bounding box center [599, 41] width 770 height 32
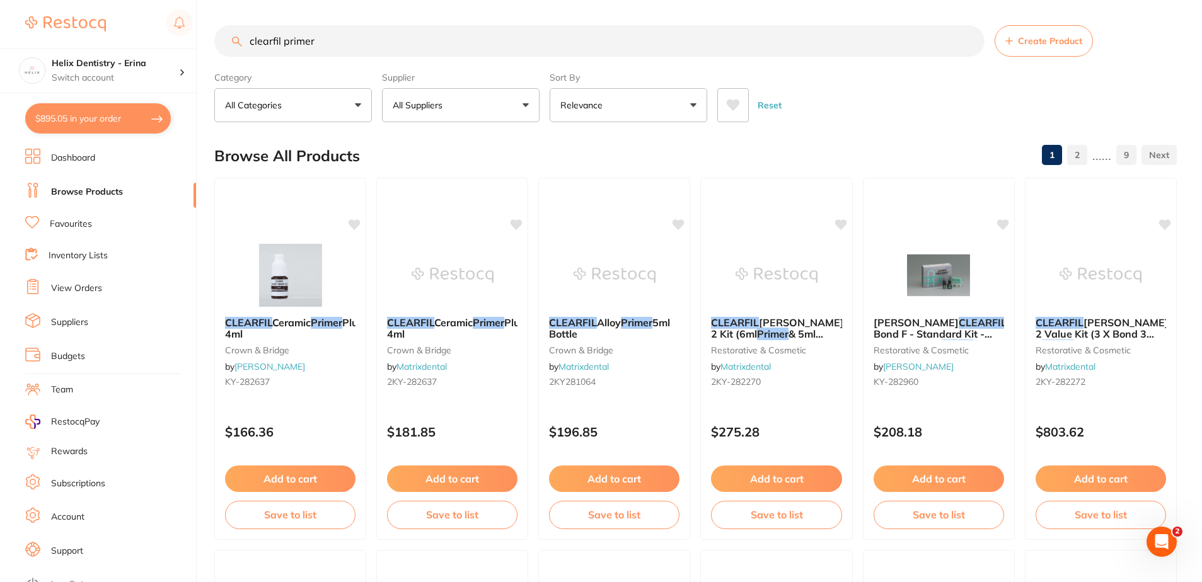
click at [296, 49] on input "clearfil primer" at bounding box center [599, 41] width 770 height 32
type input "estelite"
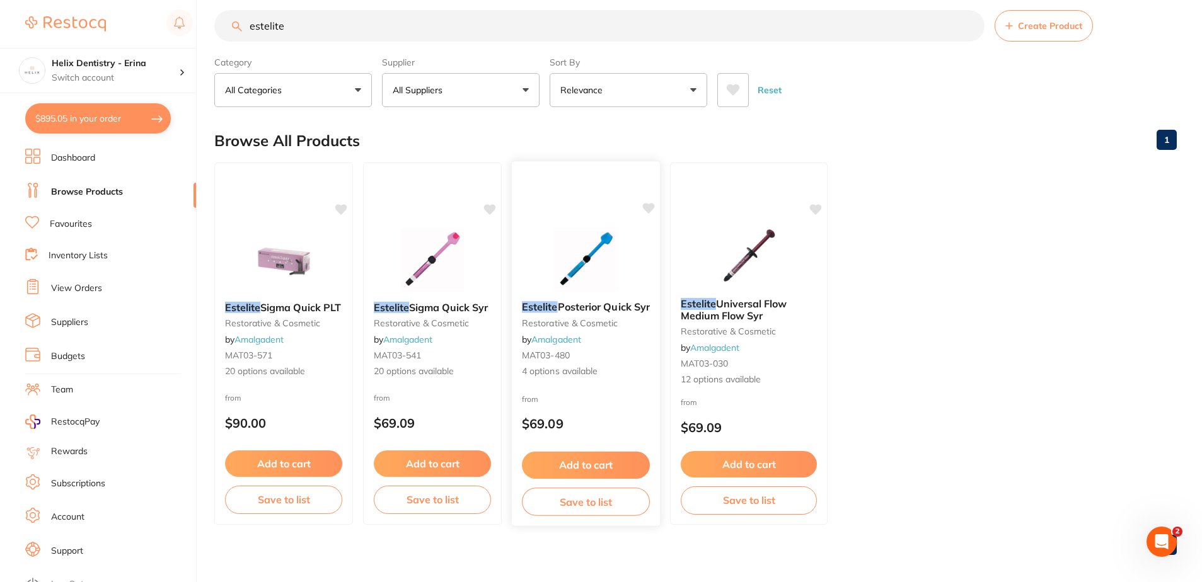
scroll to position [23, 0]
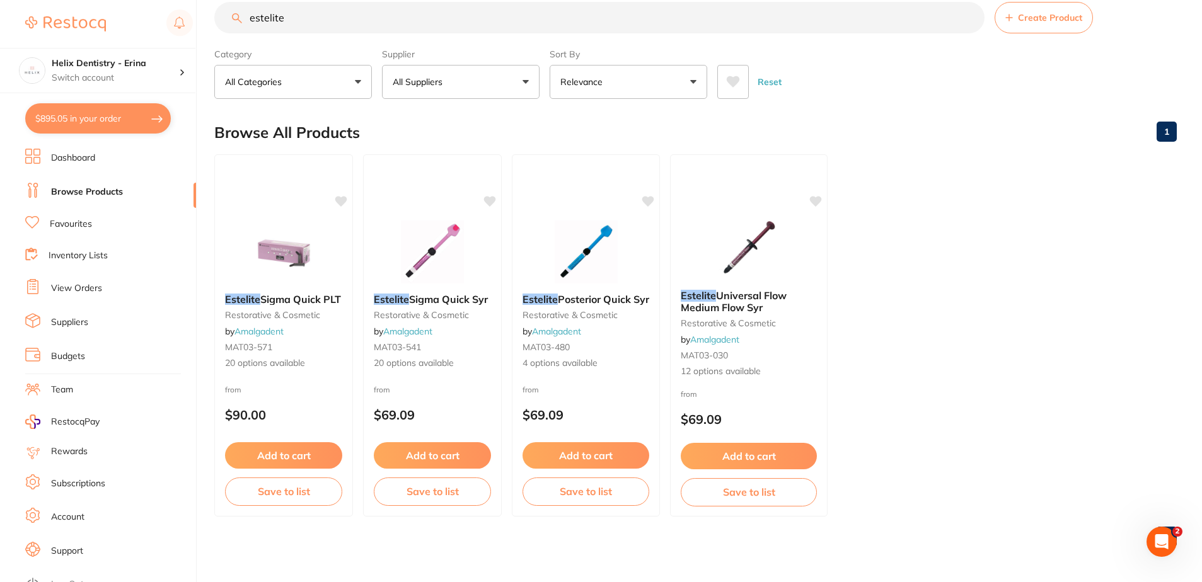
click at [122, 117] on button "$895.05 in your order" at bounding box center [98, 118] width 146 height 30
checkbox input "true"
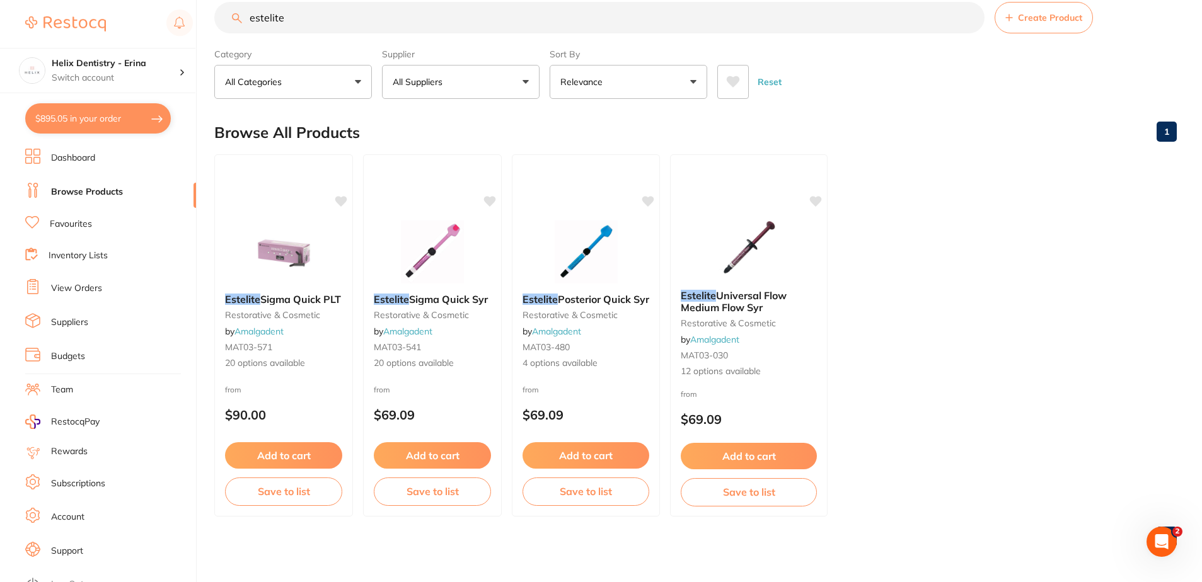
checkbox input "true"
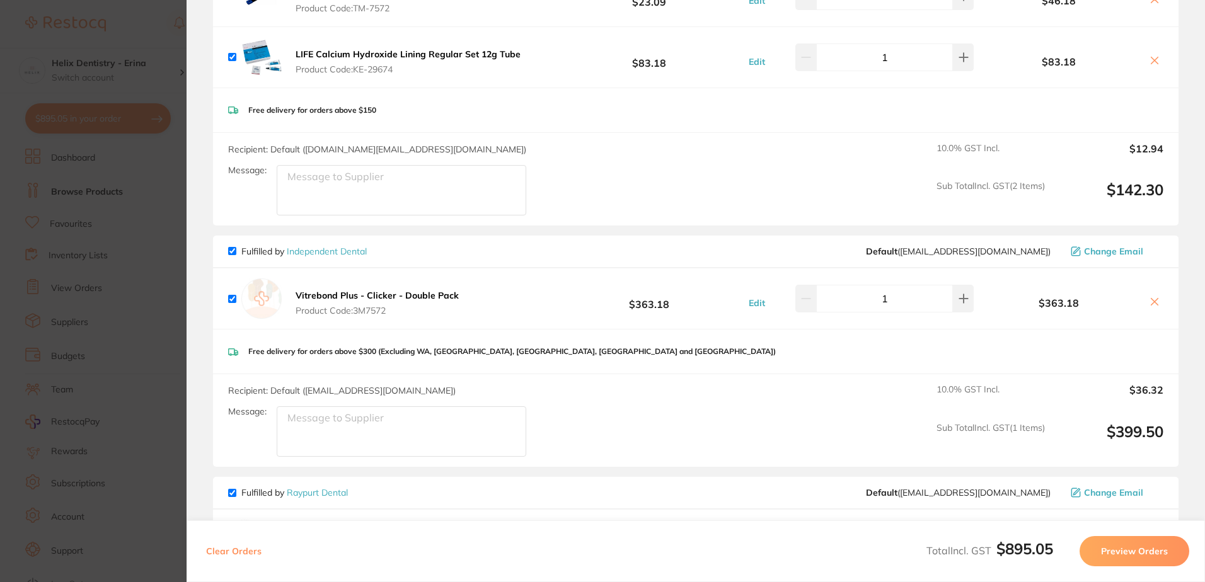
scroll to position [0, 0]
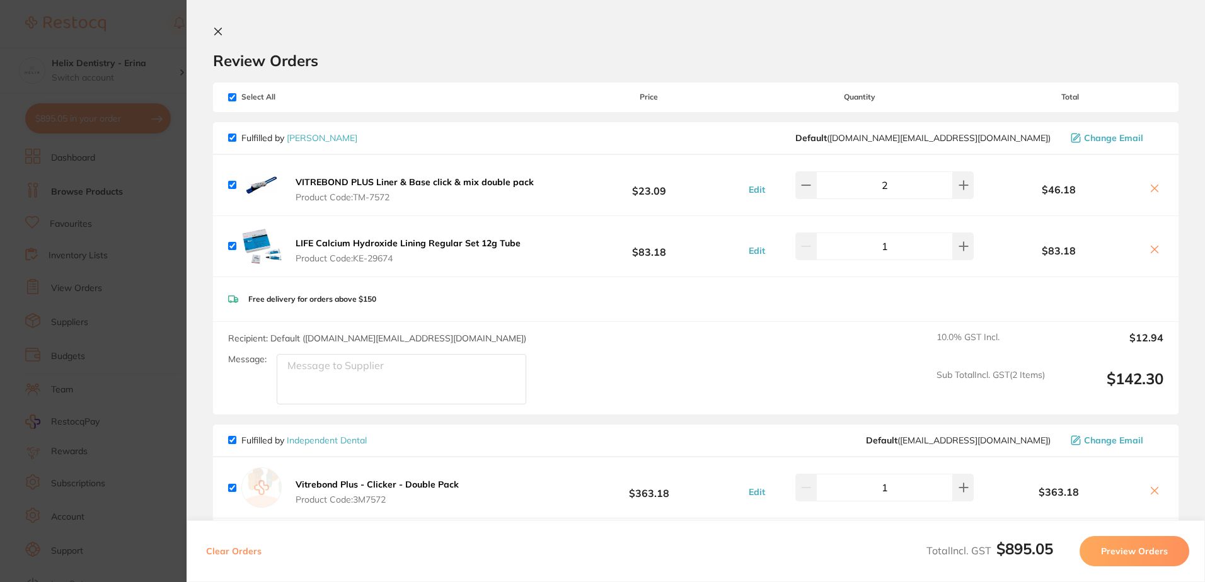
click at [163, 101] on section "Update RRP Set your pre negotiated price for this item. Item Agreed RRP (excl. …" at bounding box center [602, 291] width 1205 height 582
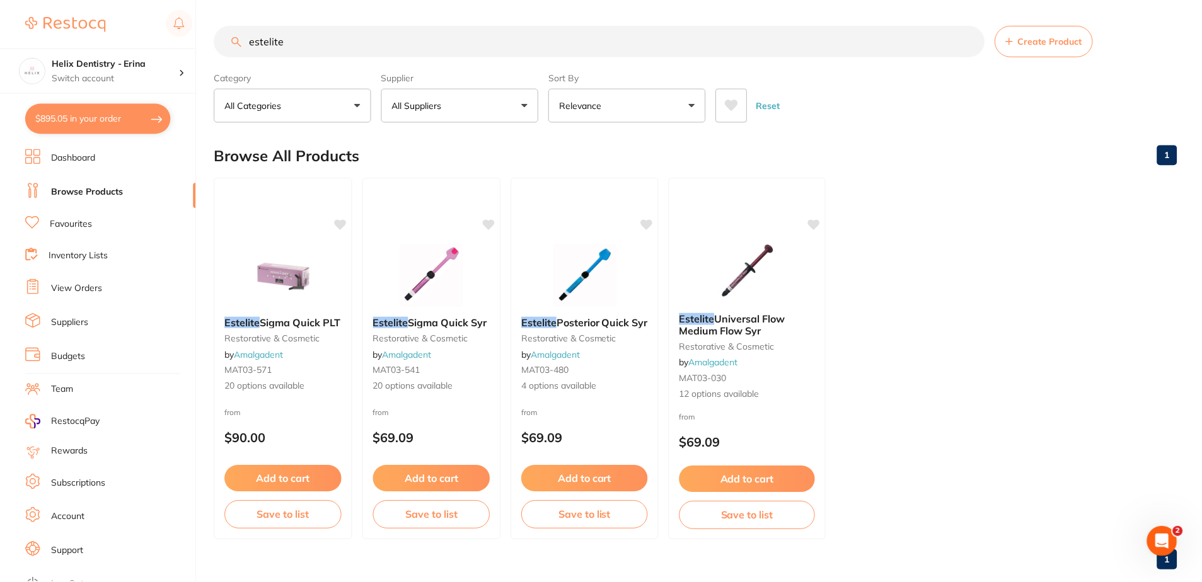
scroll to position [23, 0]
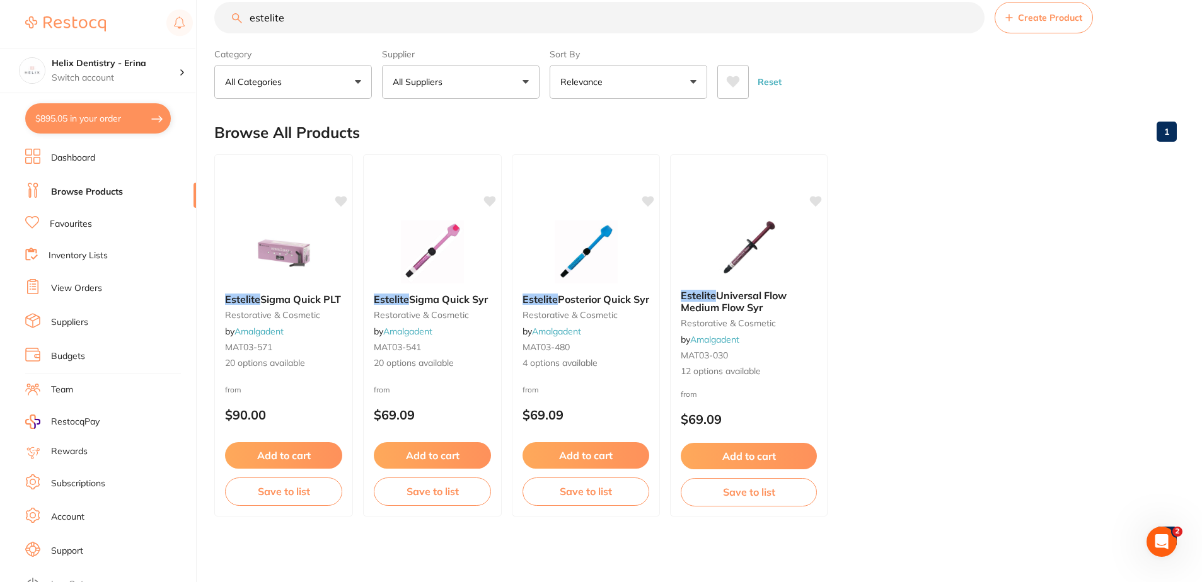
click at [309, 15] on input "estelite" at bounding box center [599, 18] width 770 height 32
type input "wedges"
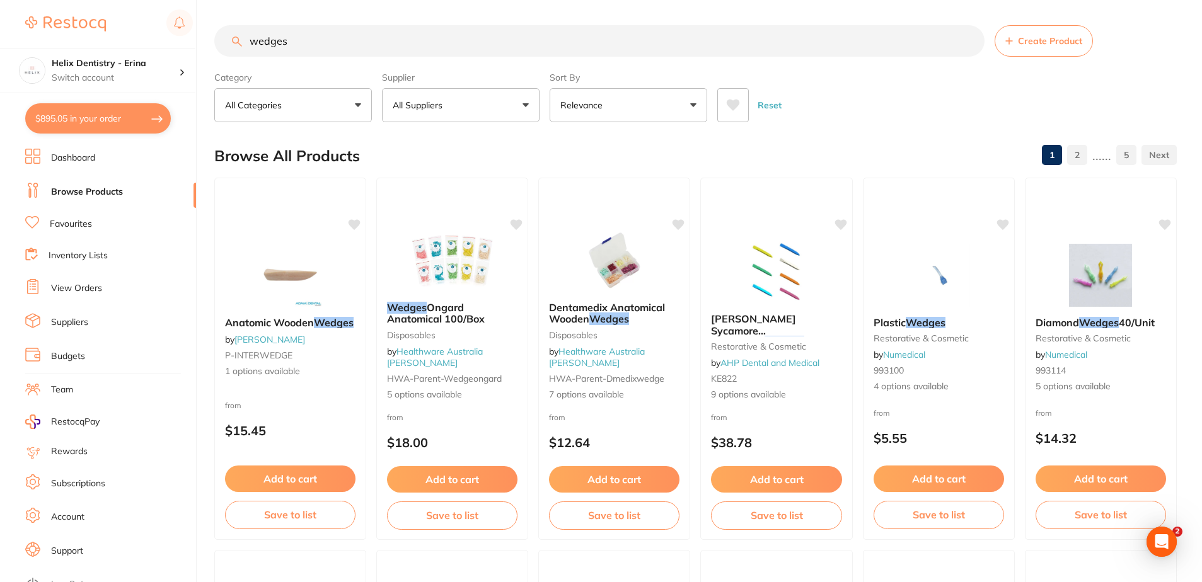
scroll to position [0, 0]
click at [1085, 473] on button "Add to cart" at bounding box center [1101, 480] width 132 height 27
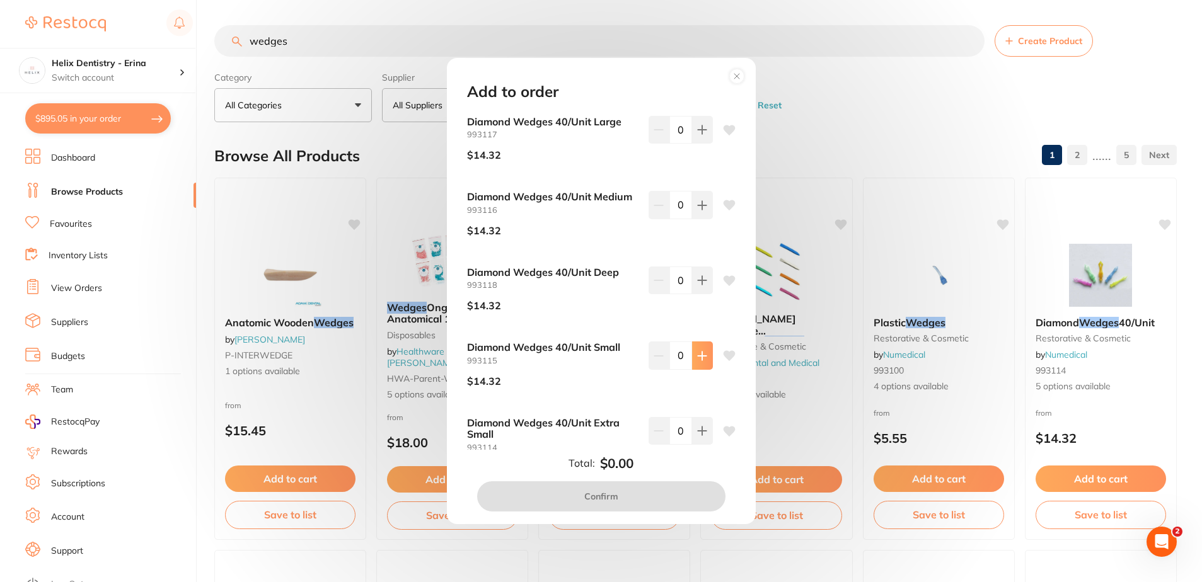
click at [703, 135] on icon at bounding box center [702, 130] width 10 height 10
type input "1"
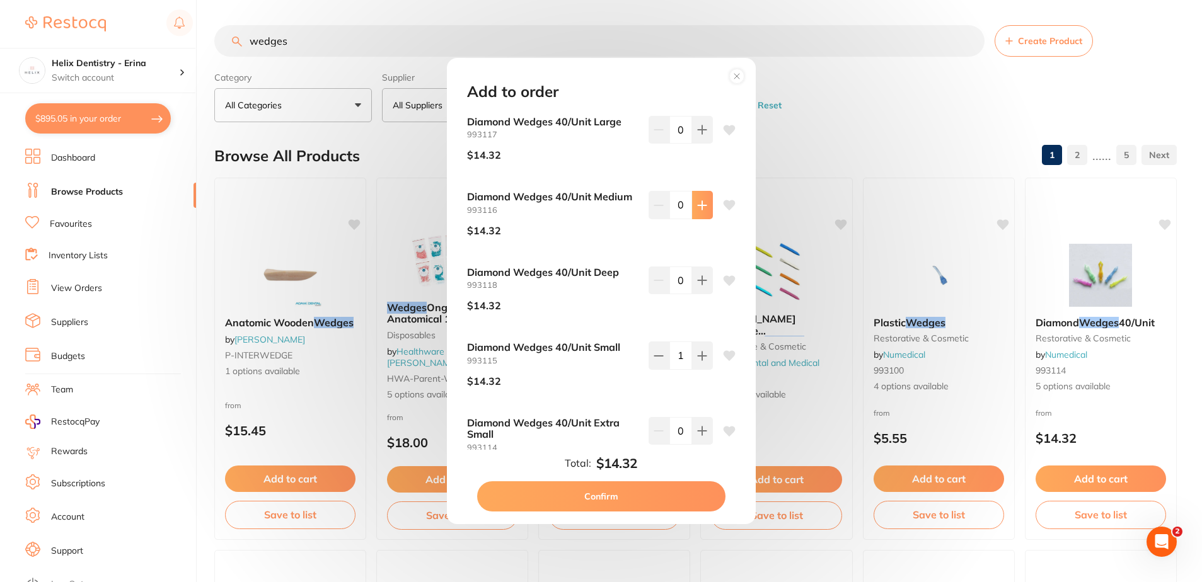
click at [697, 135] on icon at bounding box center [702, 130] width 10 height 10
type input "1"
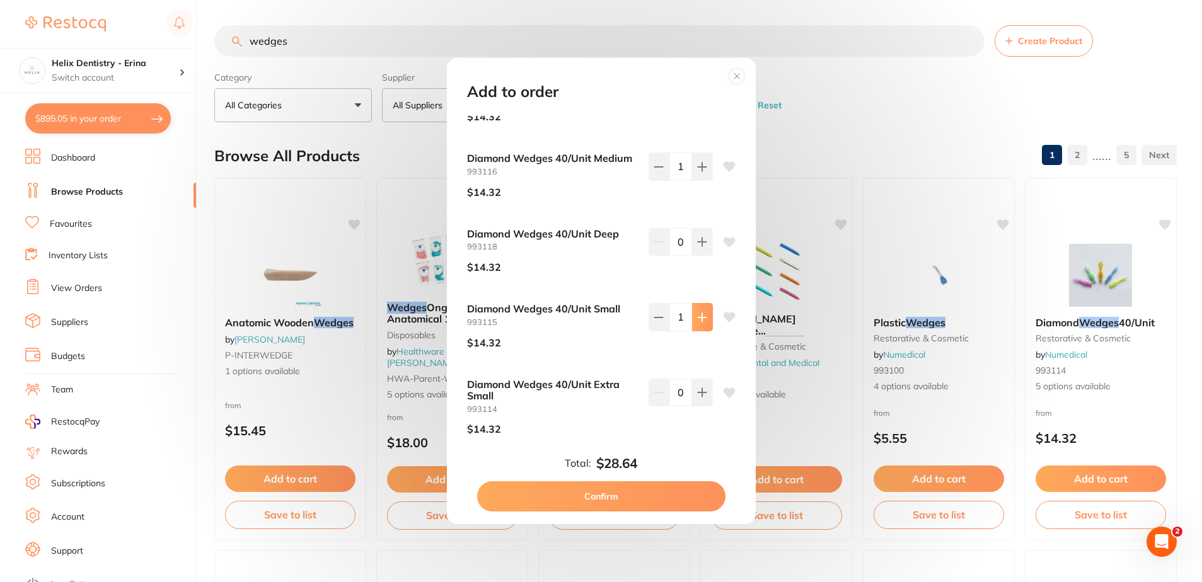
scroll to position [54, 0]
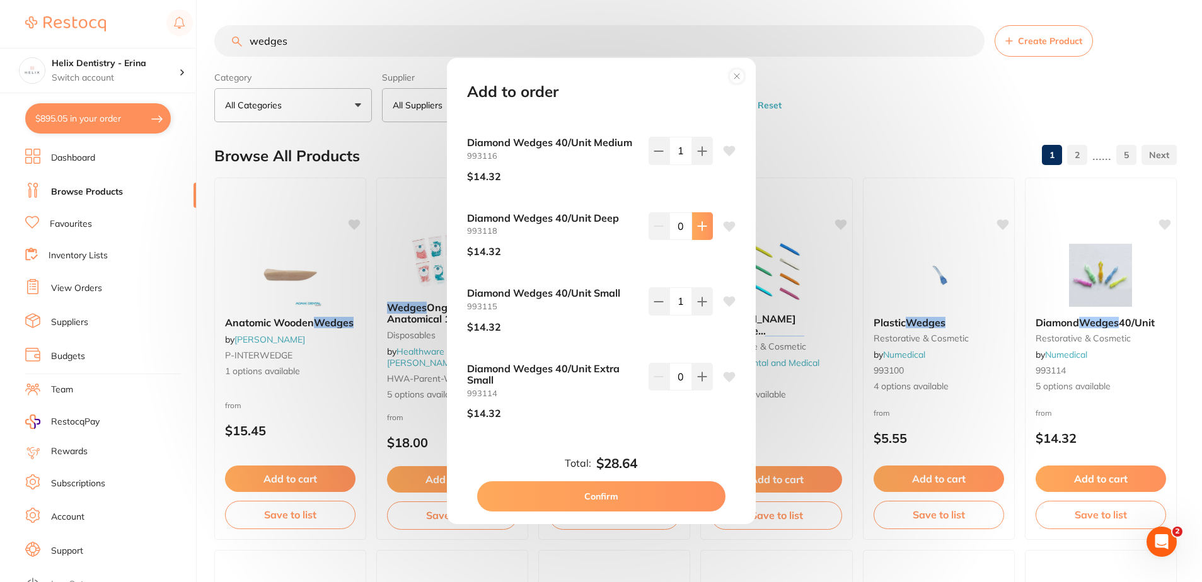
click at [704, 89] on button at bounding box center [702, 76] width 21 height 28
type input "1"
click at [608, 499] on button "Confirm" at bounding box center [601, 496] width 248 height 30
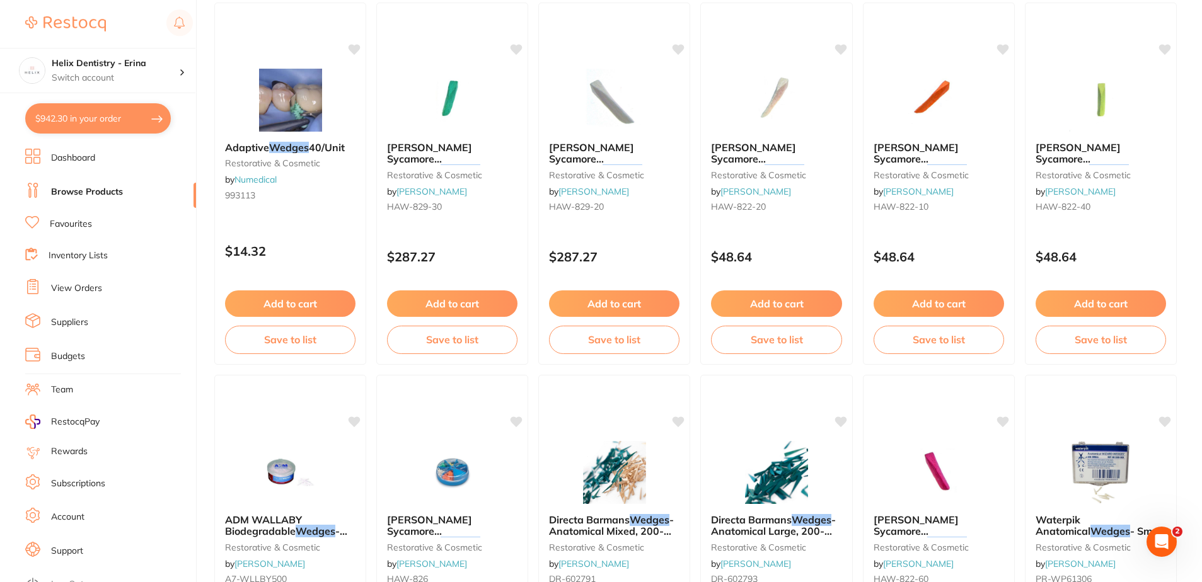
scroll to position [1197, 0]
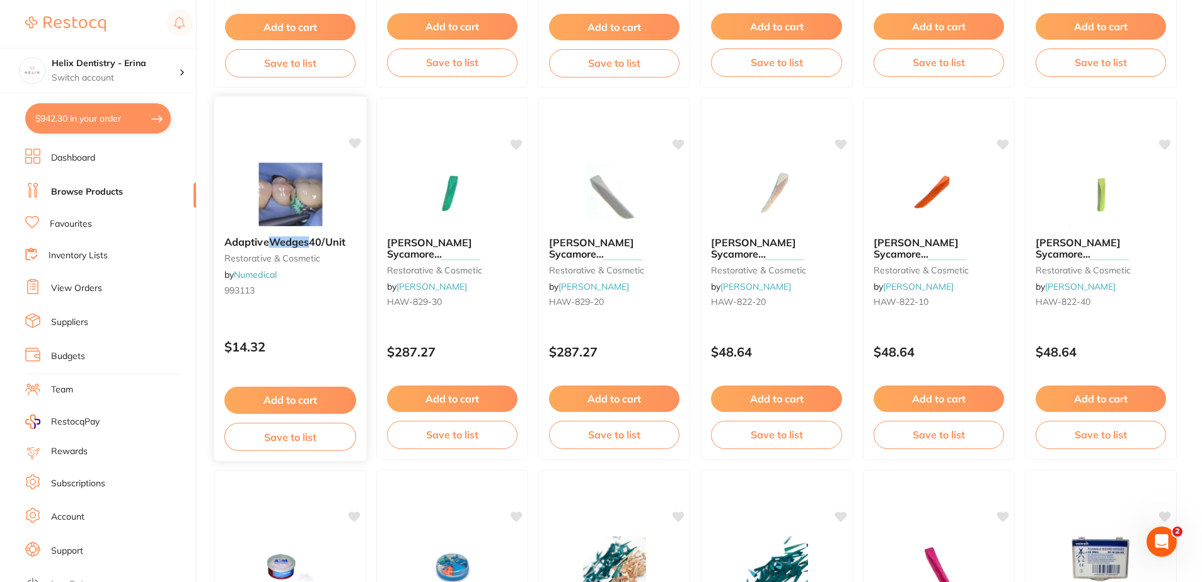
click at [328, 189] on img at bounding box center [290, 195] width 83 height 64
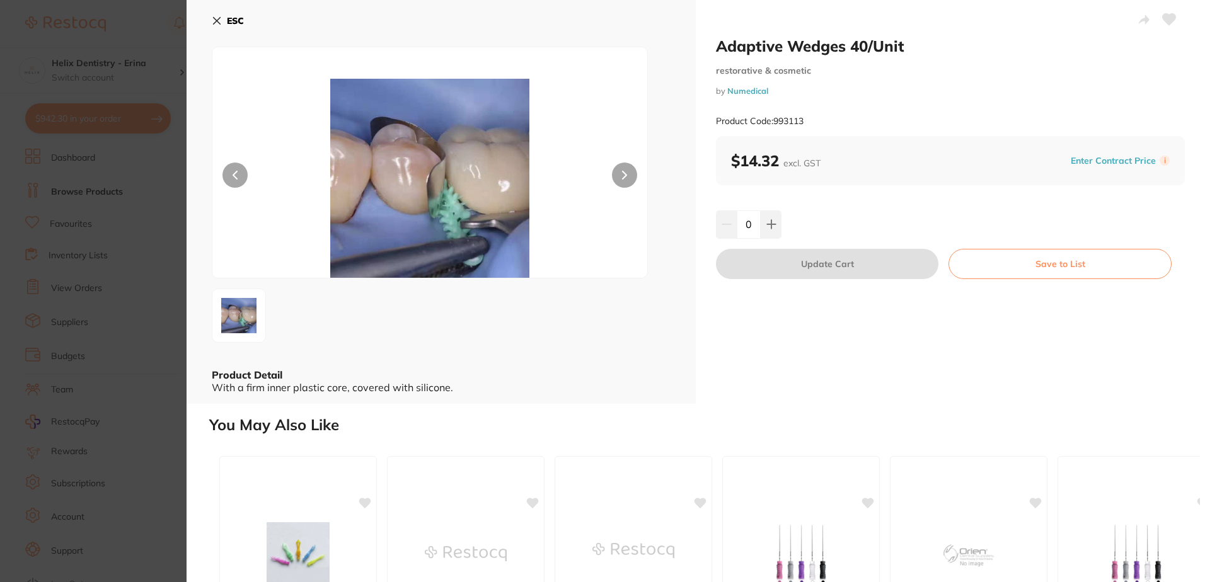
click at [623, 173] on icon at bounding box center [624, 175] width 5 height 9
click at [623, 173] on icon at bounding box center [625, 175] width 4 height 8
click at [127, 228] on section "Adaptive Wedges 40/Unit restorative & cosmetic by Numedical Product Code: 99311…" at bounding box center [602, 291] width 1205 height 582
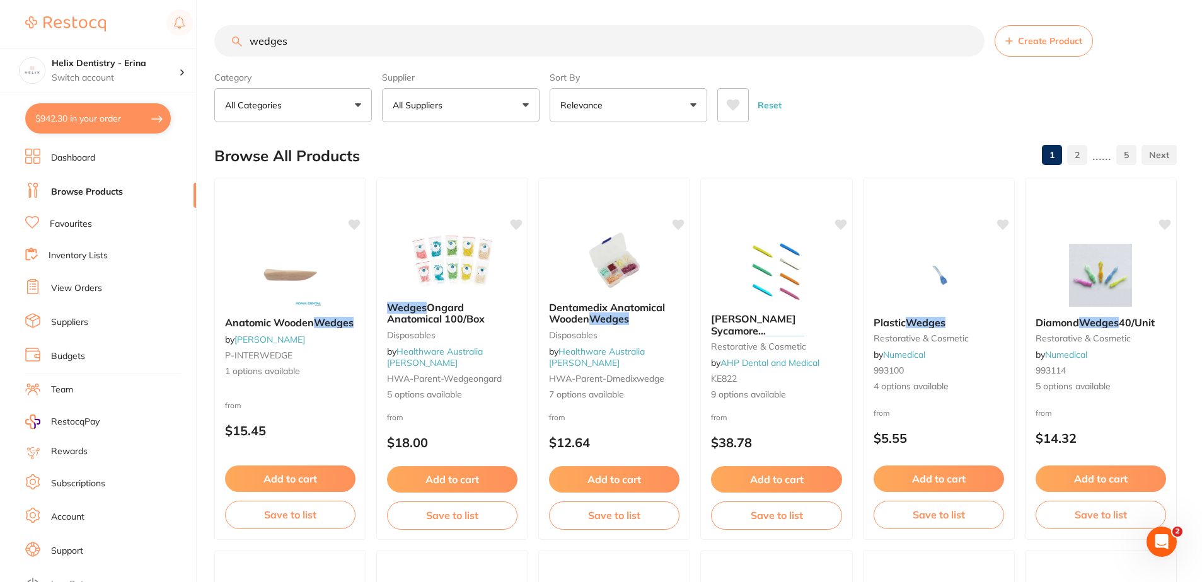
click at [141, 117] on button "$942.30 in your order" at bounding box center [98, 118] width 146 height 30
checkbox input "true"
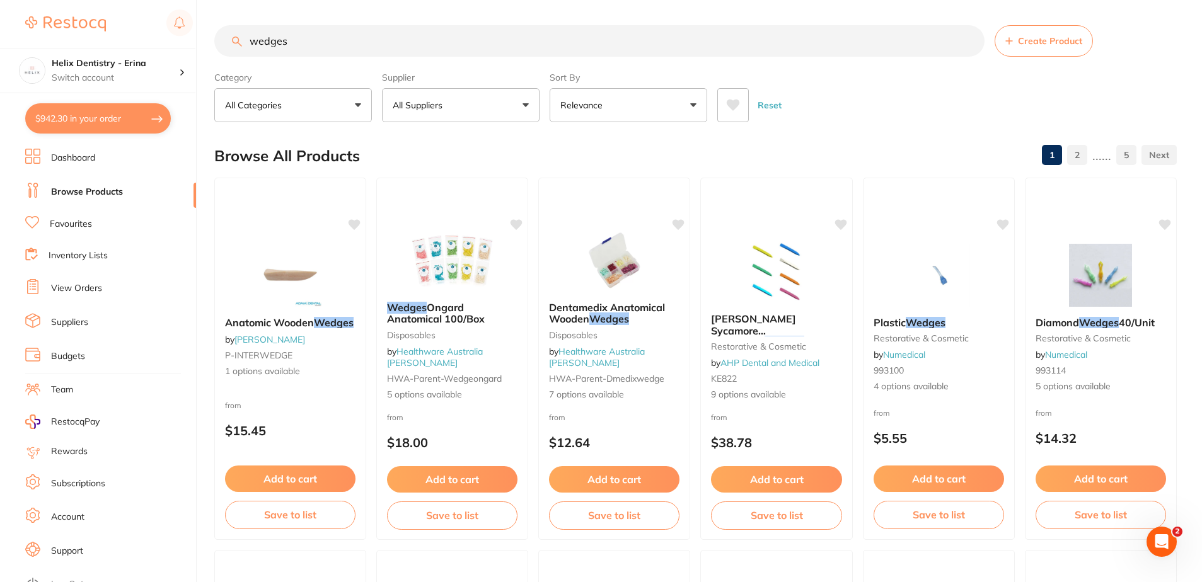
checkbox input "true"
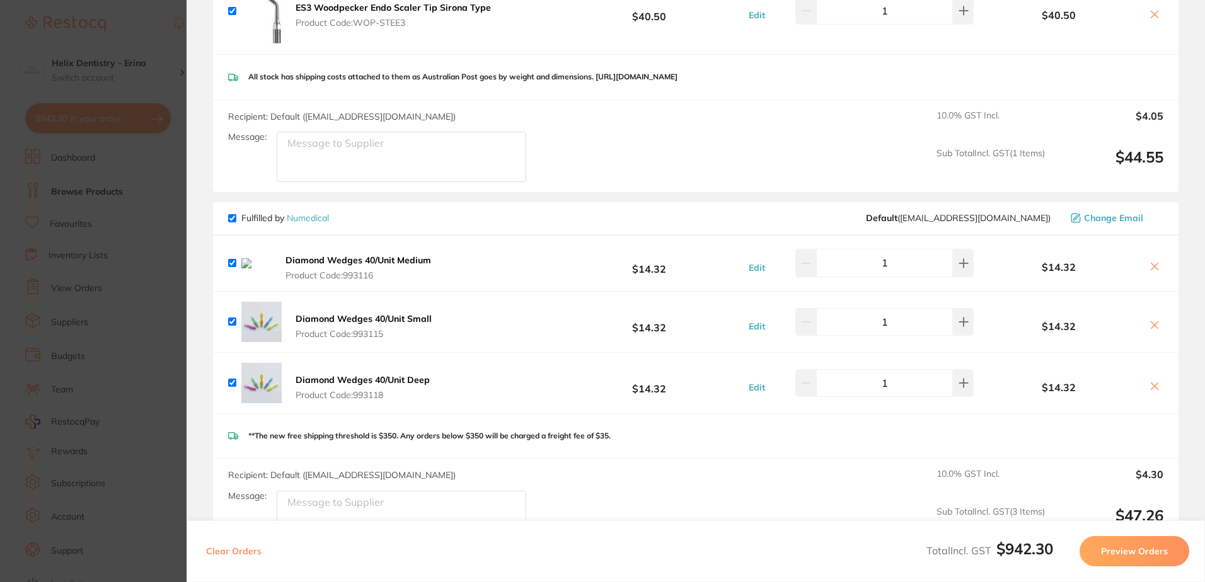
scroll to position [732, 0]
click at [1150, 271] on icon at bounding box center [1155, 266] width 10 height 10
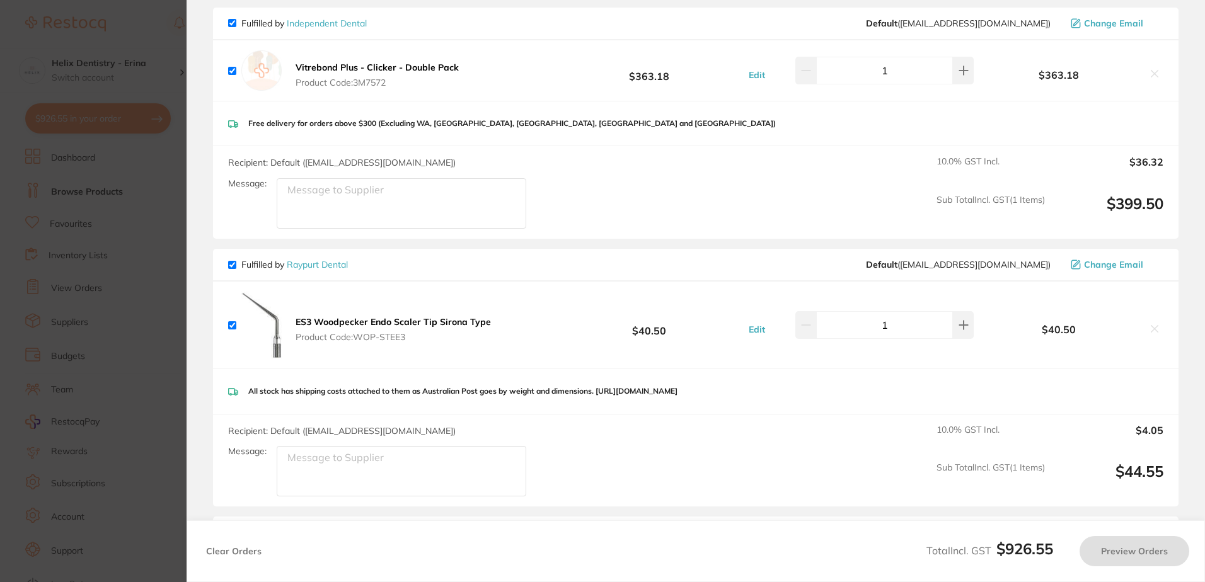
checkbox input "true"
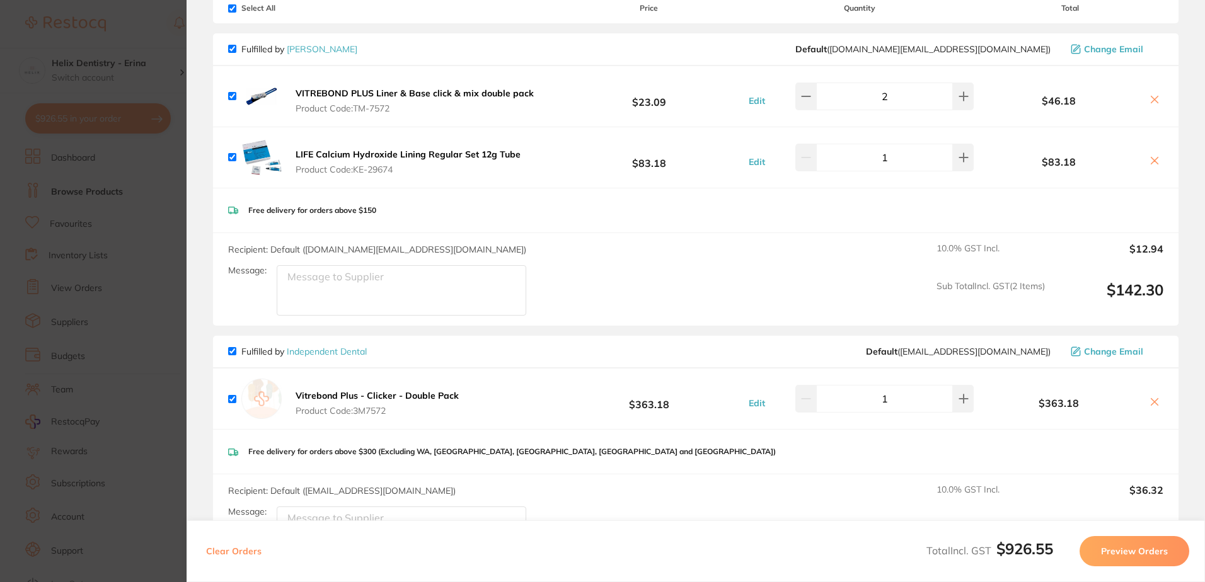
scroll to position [0, 0]
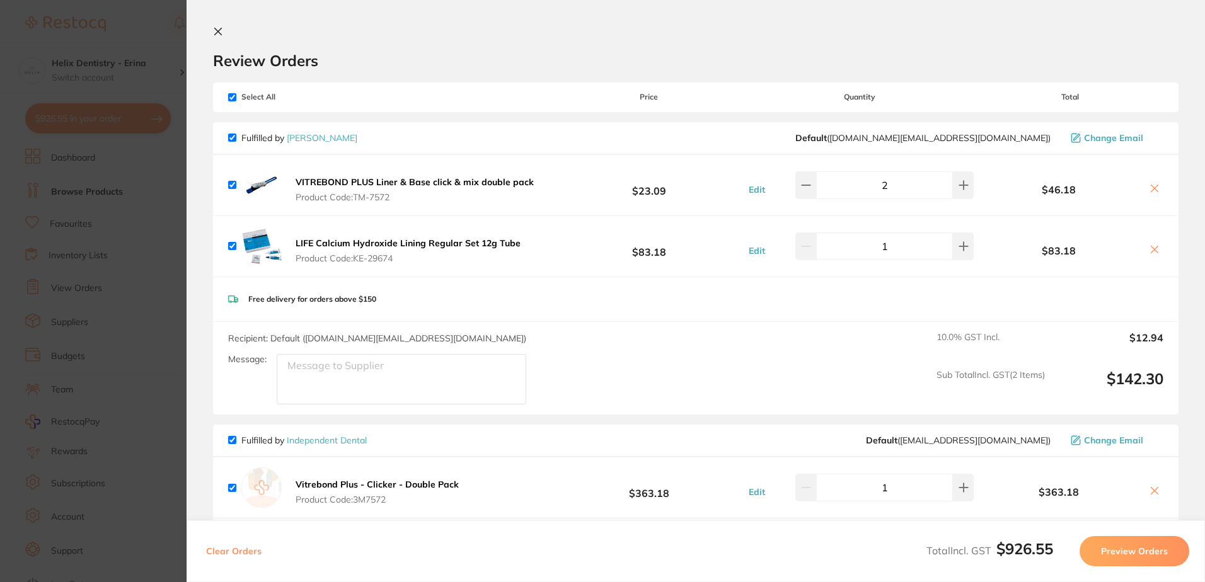
click at [153, 280] on section "Update RRP Set your pre negotiated price for this item. Item Agreed RRP (excl. …" at bounding box center [602, 291] width 1205 height 582
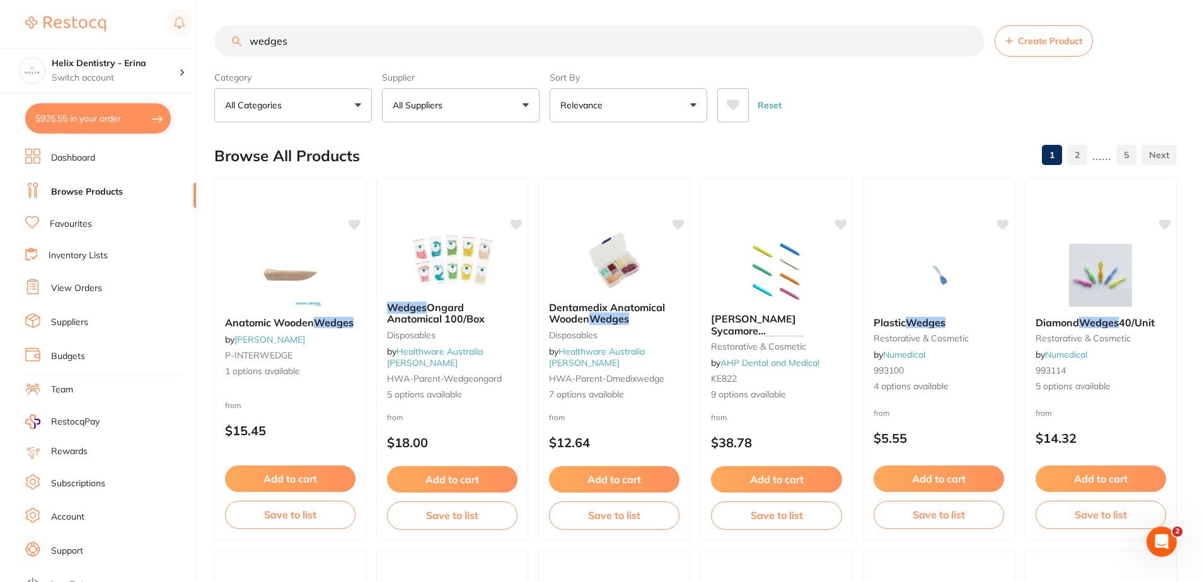
click at [100, 26] on img at bounding box center [65, 23] width 81 height 15
